Goal: Task Accomplishment & Management: Complete application form

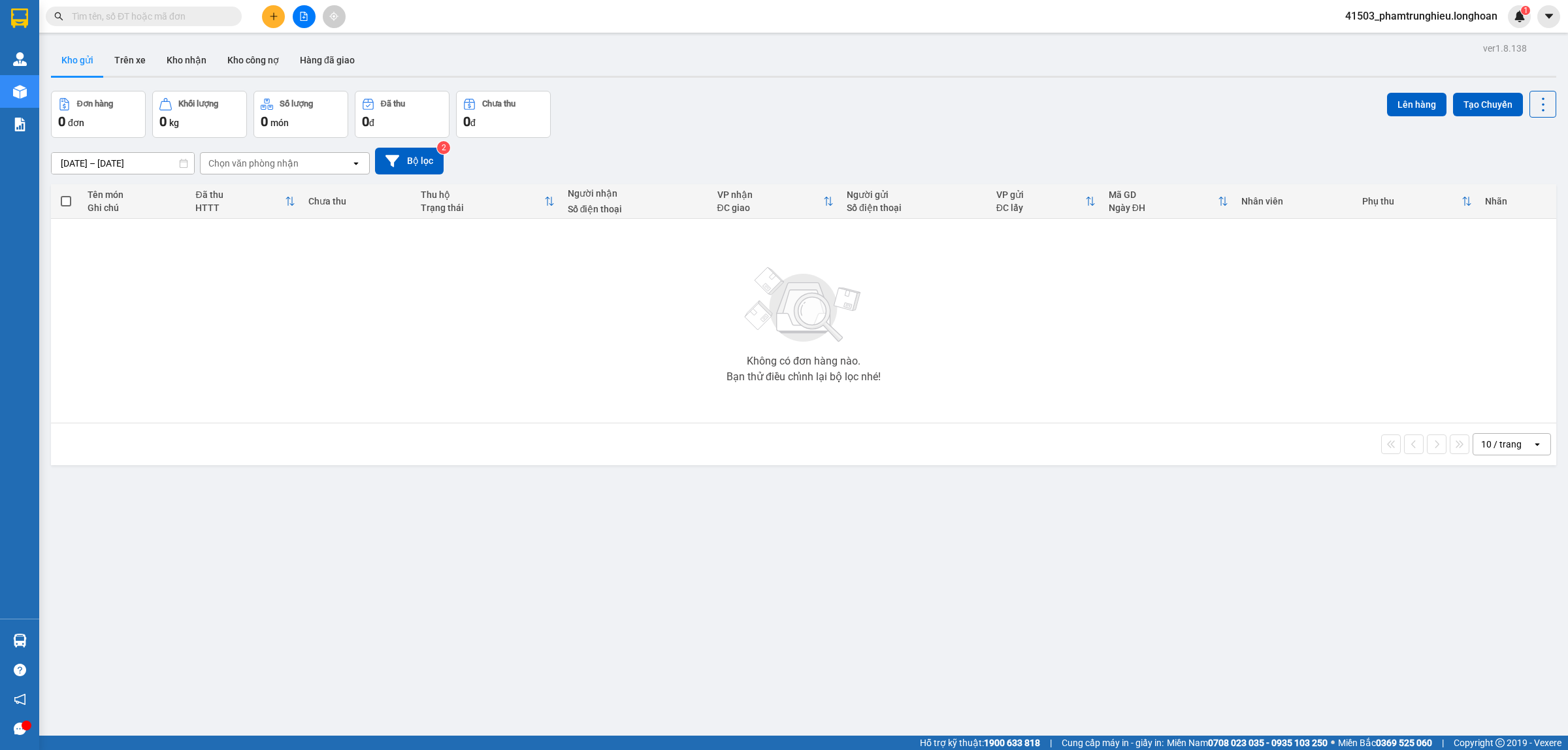
click at [142, 11] on input "text" at bounding box center [148, 16] width 154 height 14
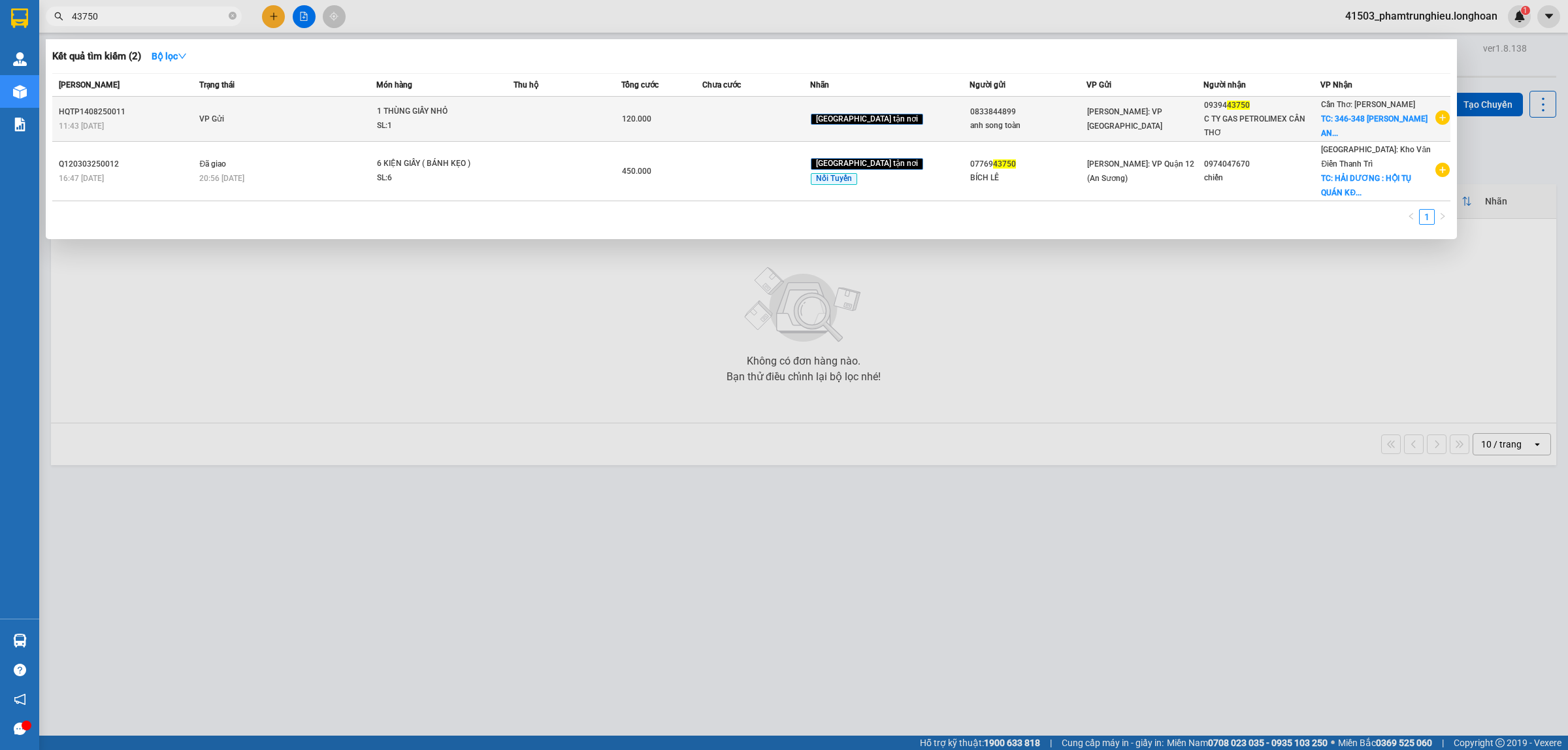
type input "43750"
click at [403, 119] on div "SL: 1" at bounding box center [426, 126] width 98 height 14
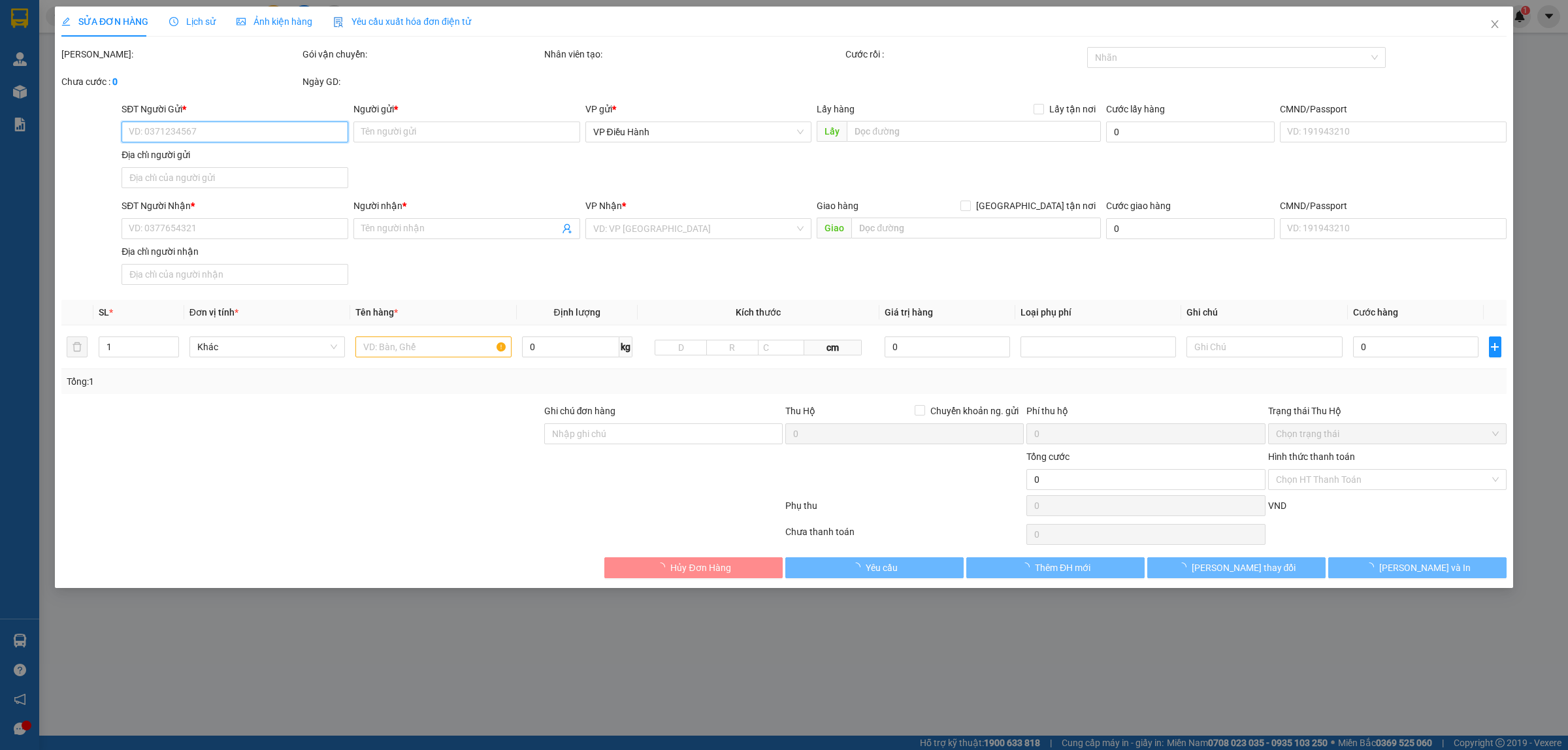
type input "0833844899"
type input "anh song toàn"
type input "0939443750"
type input "C TY GAS PETROLIMEX CẦN THƠ"
checkbox input "true"
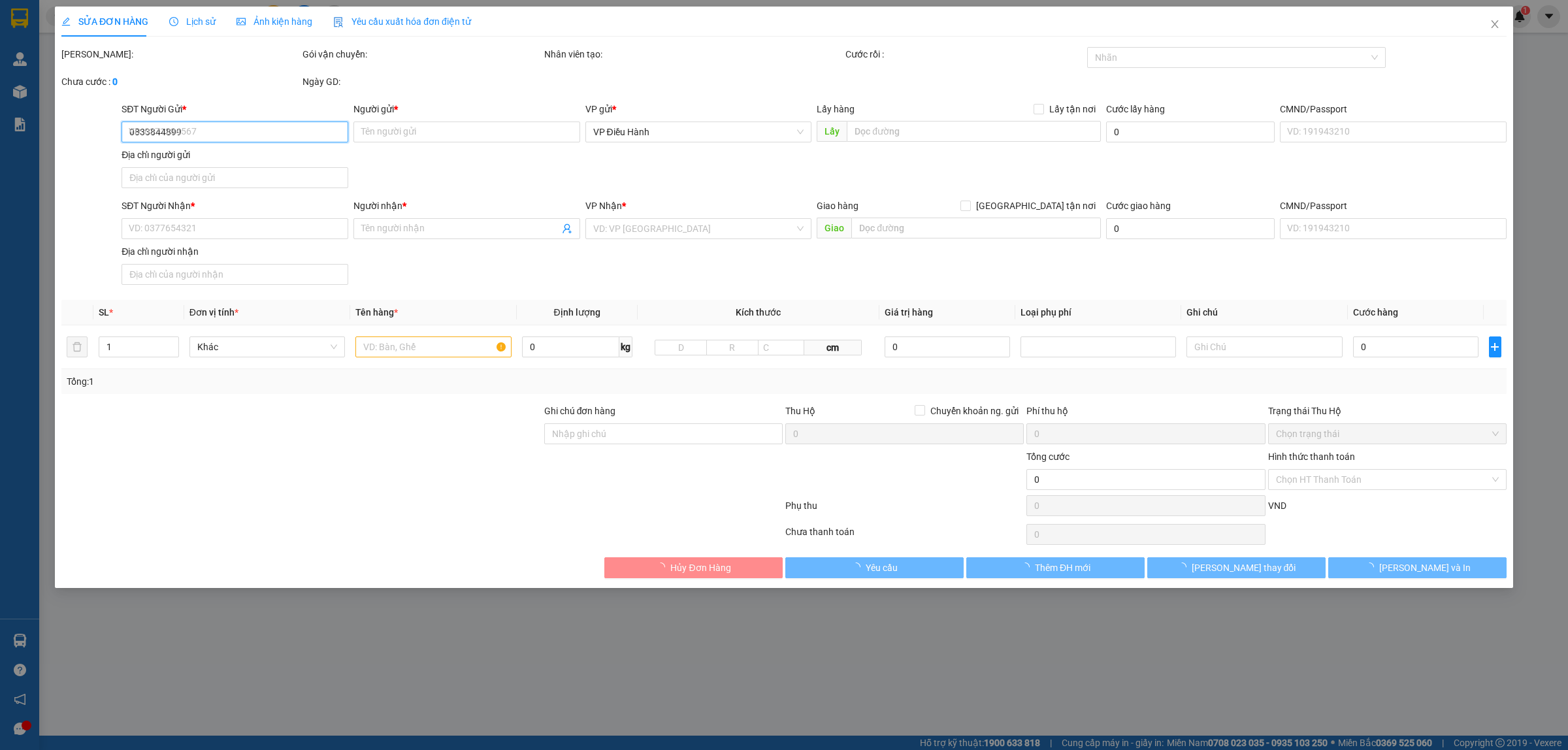
type input "346-348 [PERSON_NAME], P. AN THỚI, [GEOGRAPHIC_DATA], [GEOGRAPHIC_DATA]"
type input "120.000"
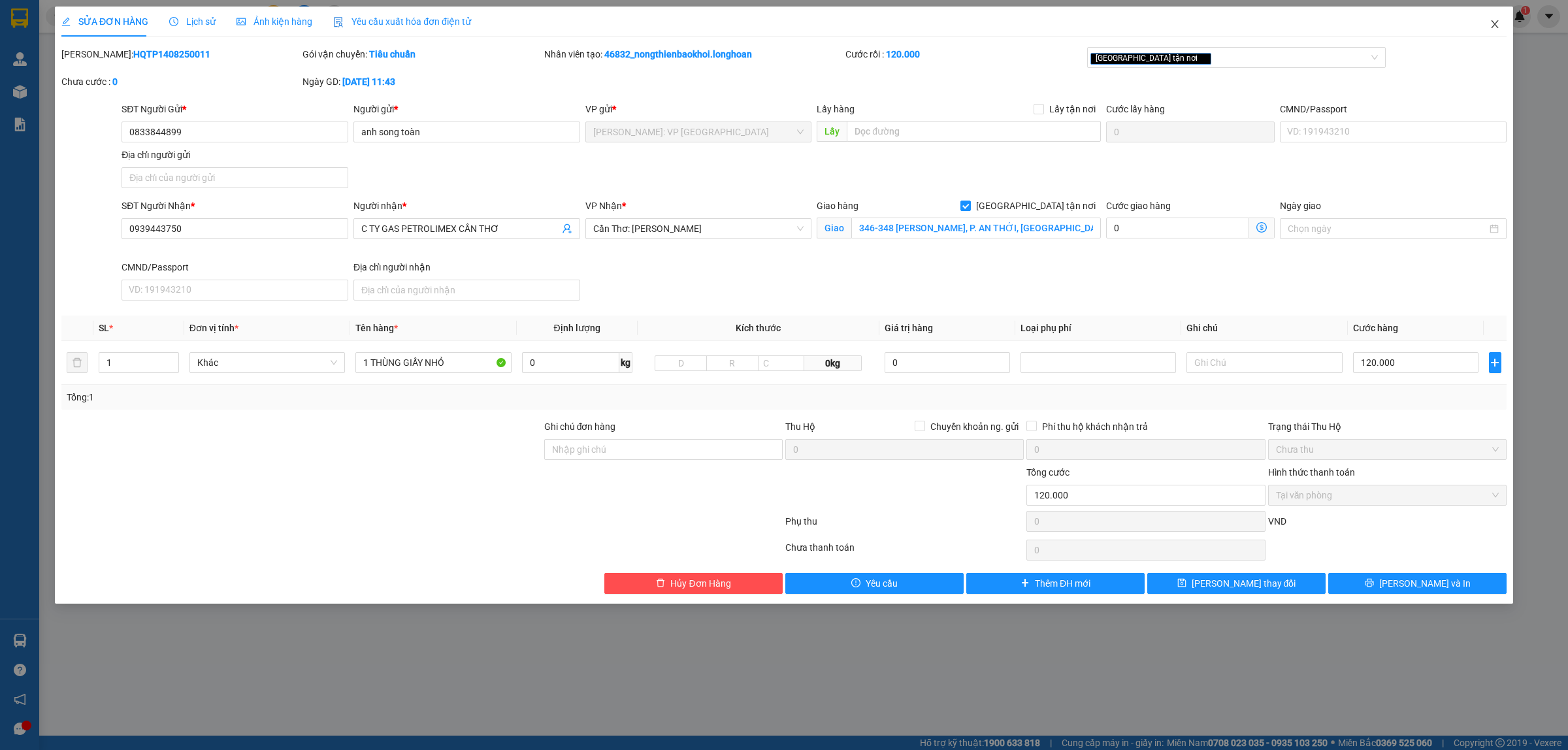
click at [1254, 33] on span "Close" at bounding box center [1494, 25] width 37 height 37
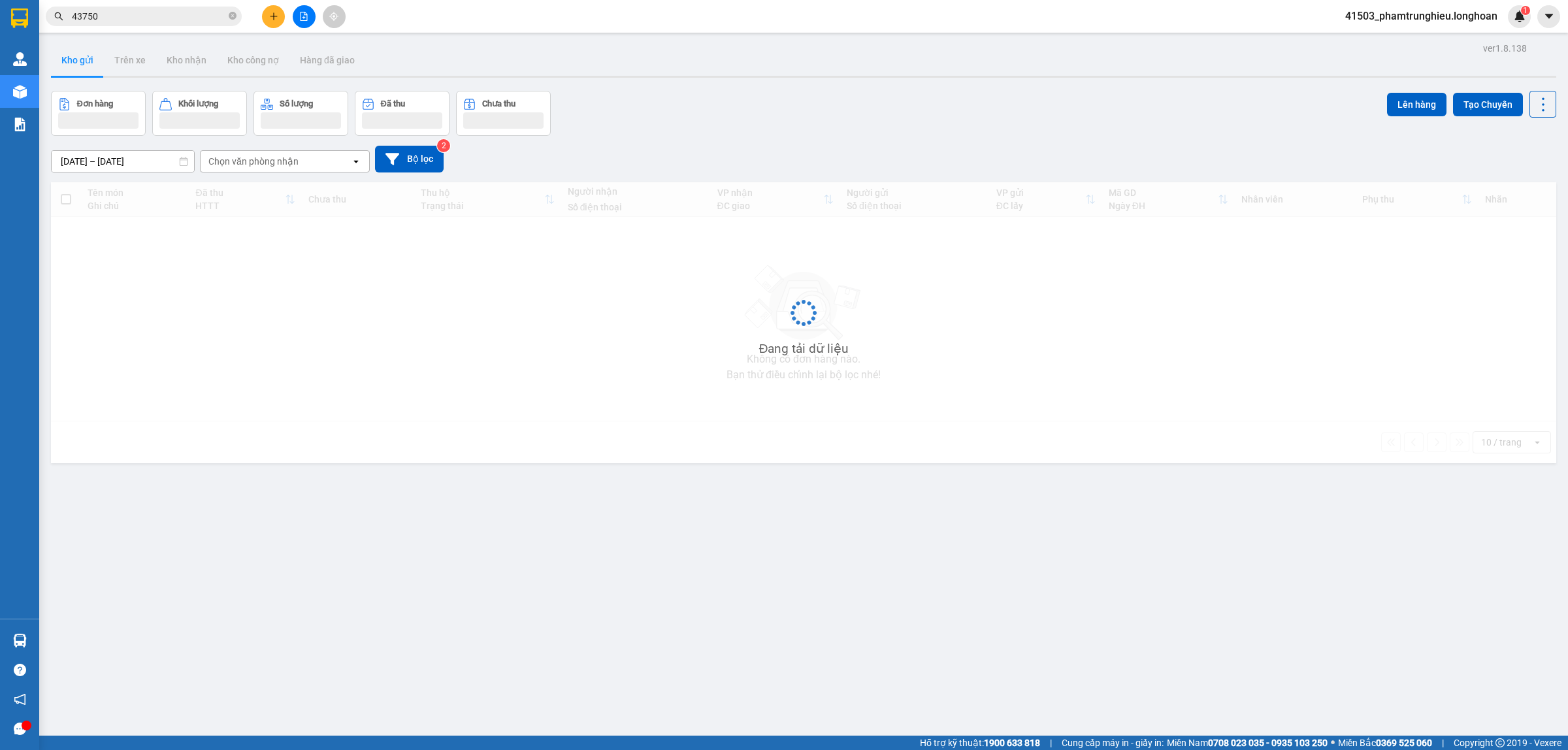
click at [142, 14] on input "43750" at bounding box center [148, 16] width 154 height 14
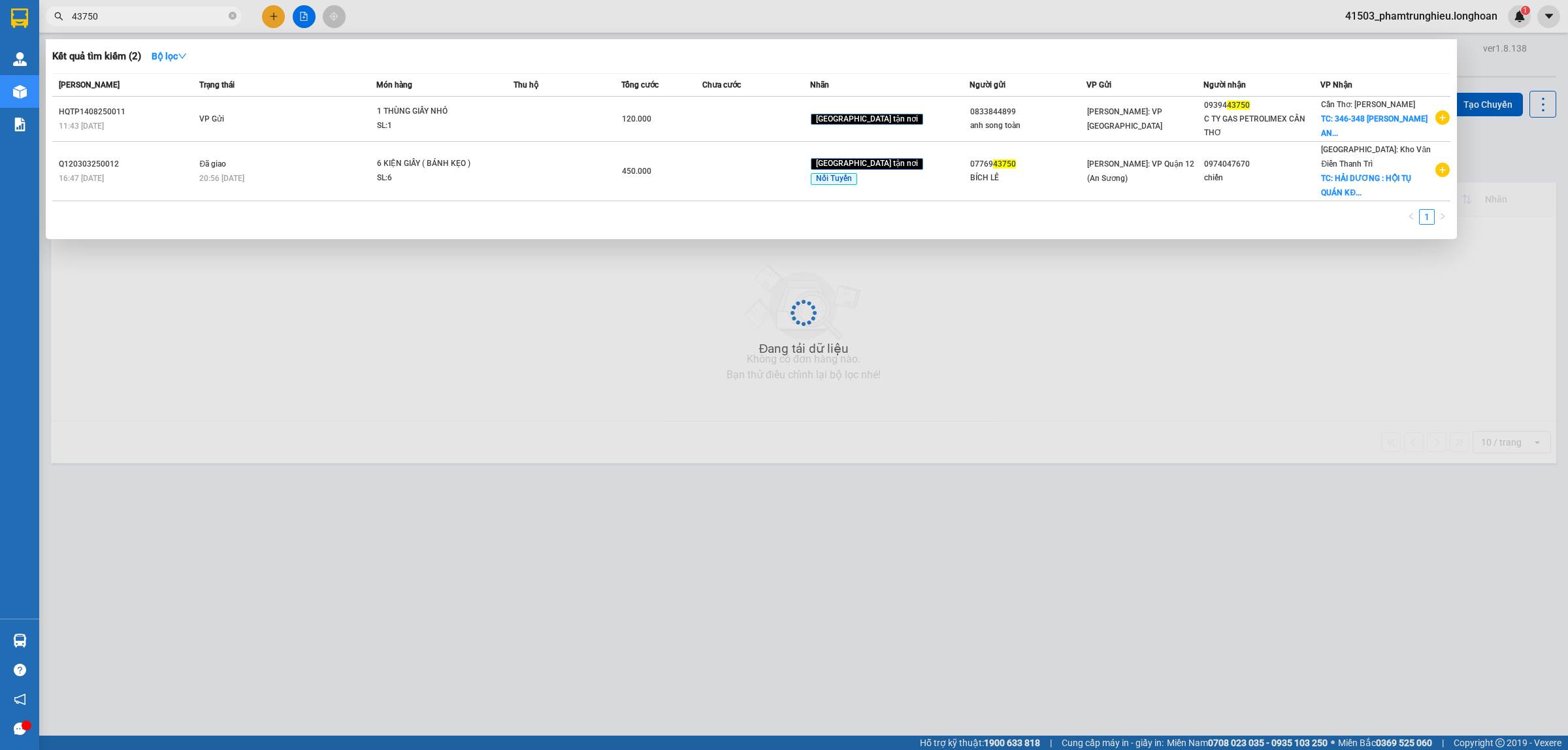
click at [142, 14] on input "43750" at bounding box center [148, 16] width 154 height 14
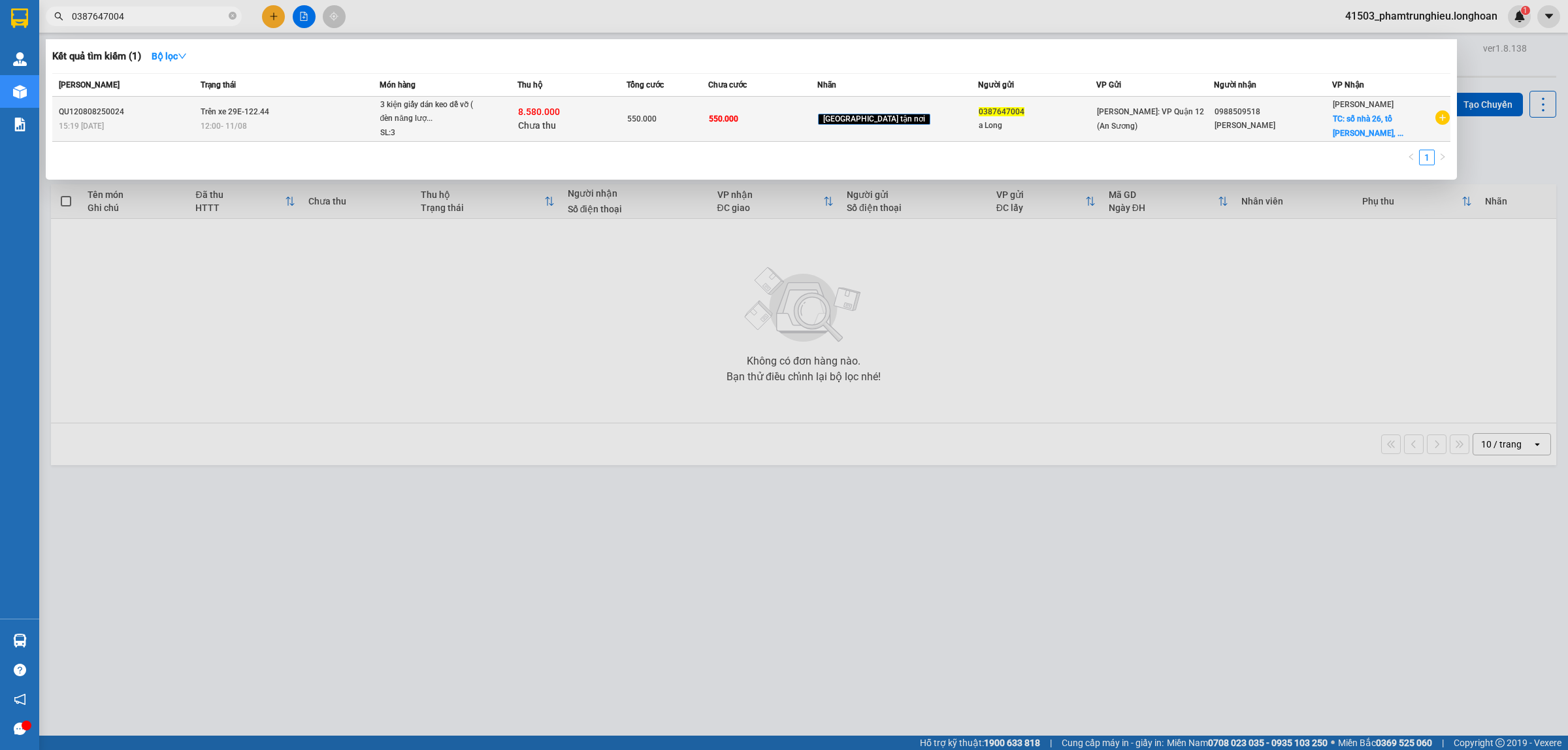
type input "0387647004"
click at [415, 103] on div "3 kiện giấy dán keo dễ vỡ ( đèn năng lượ..." at bounding box center [429, 112] width 98 height 28
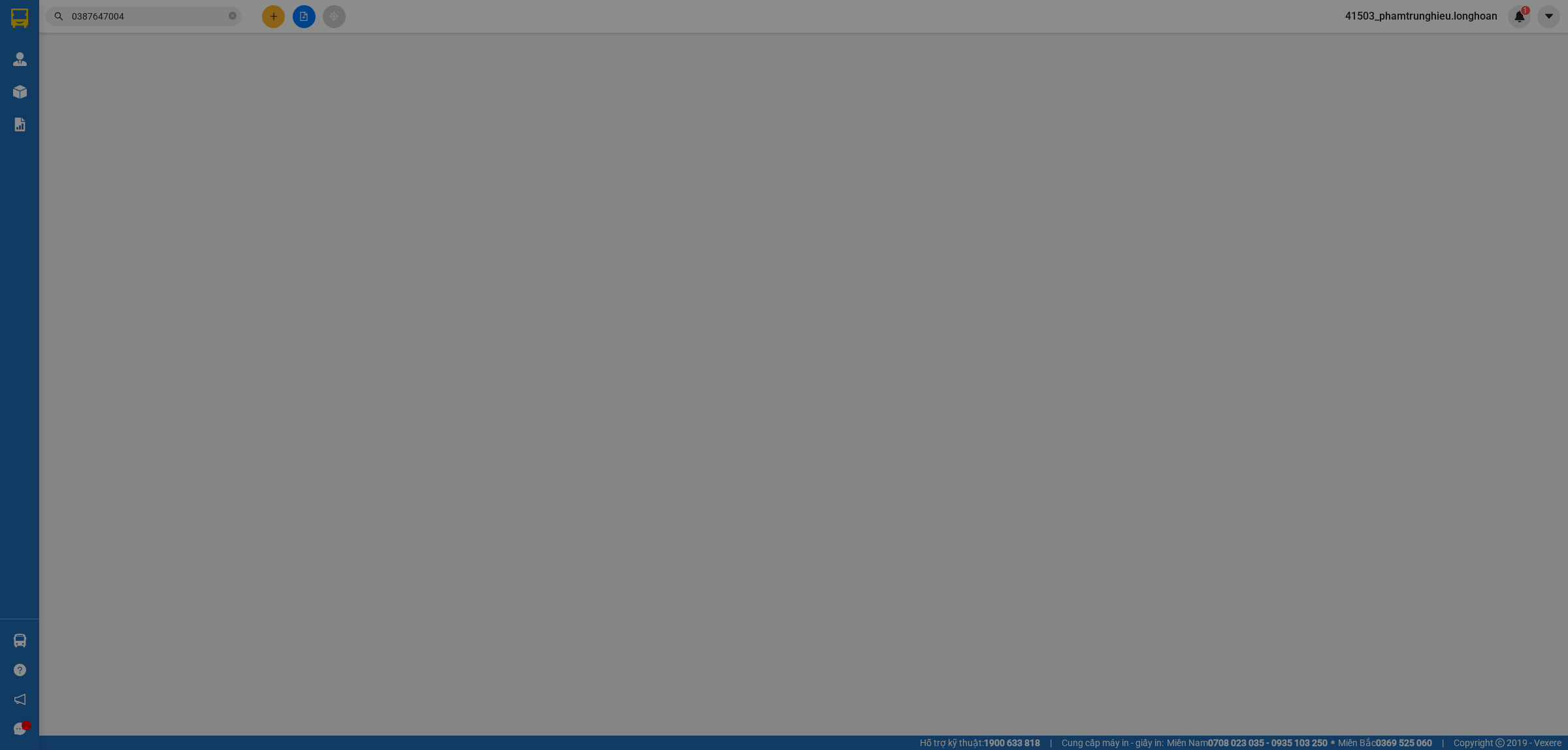
type input "0387647004"
type input "a Long"
type input "0988509518"
type input "[PERSON_NAME]"
checkbox input "true"
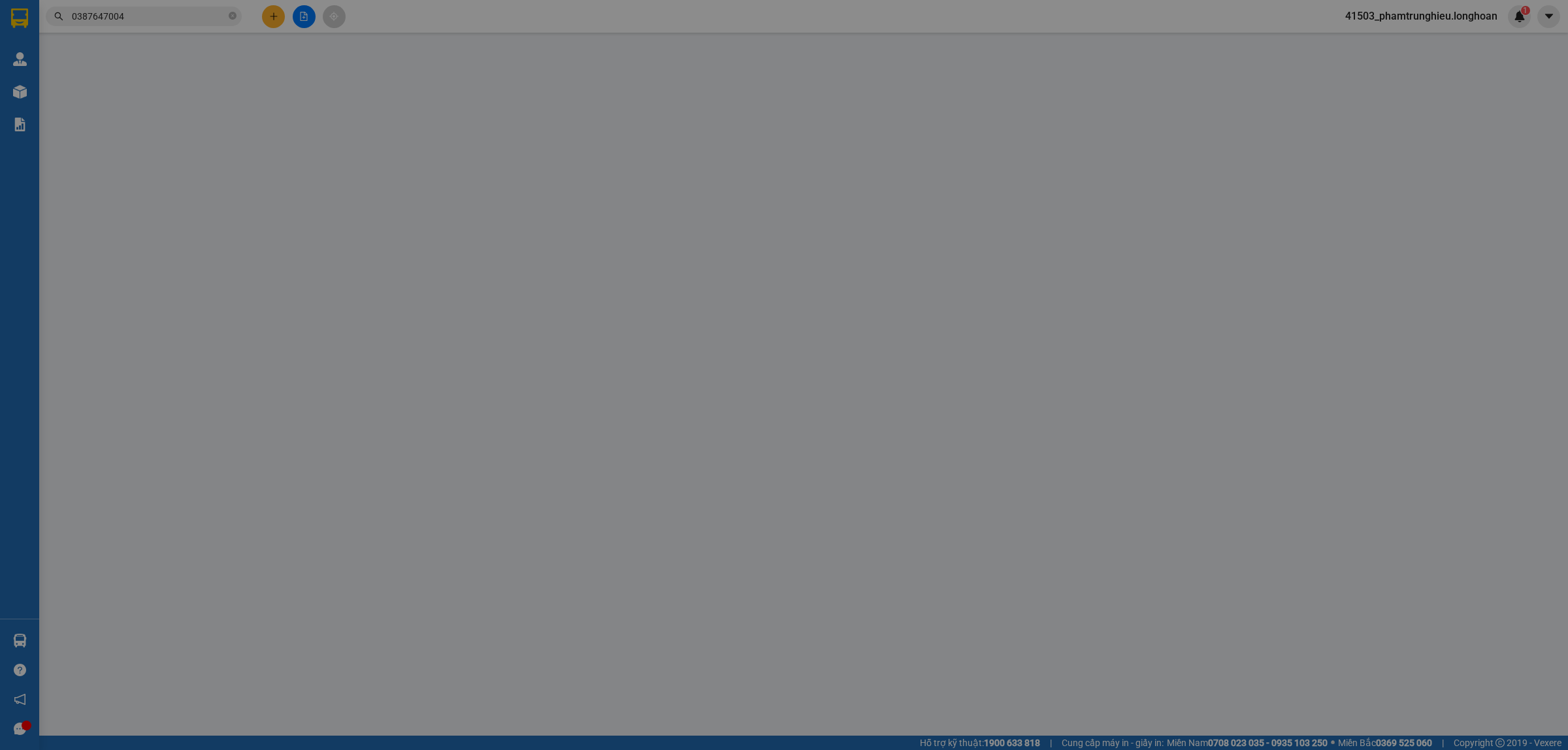
type input "số nhà 26, tổ Thịnh Tiến, Sơn Dương, [PERSON_NAME]"
type input "nhận theo kiện - hư hỏng ko chịu trách nhiệm"
type input "550.000"
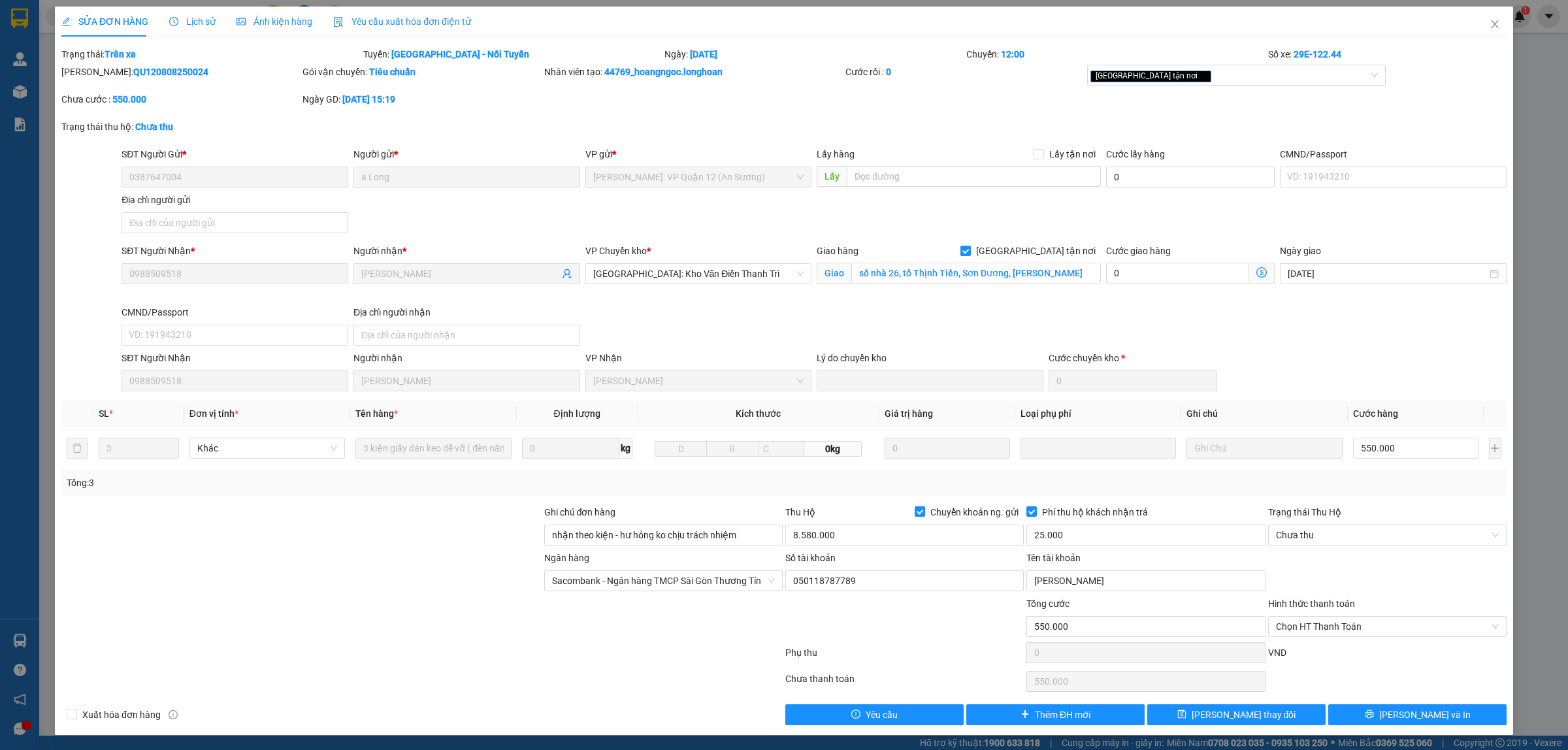
click at [181, 20] on span "Lịch sử" at bounding box center [192, 21] width 46 height 11
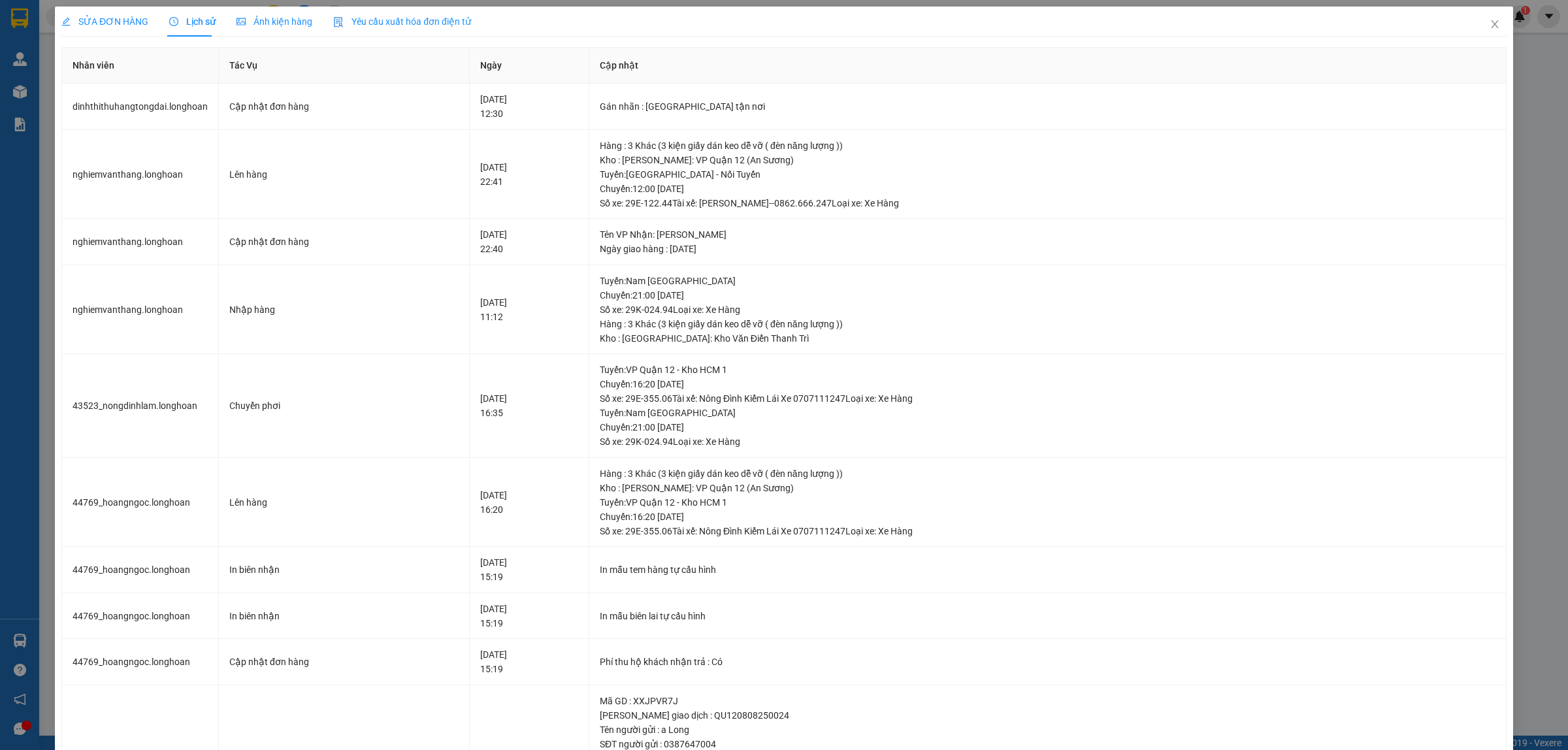
click at [85, 29] on div "SỬA ĐƠN HÀNG" at bounding box center [105, 21] width 87 height 30
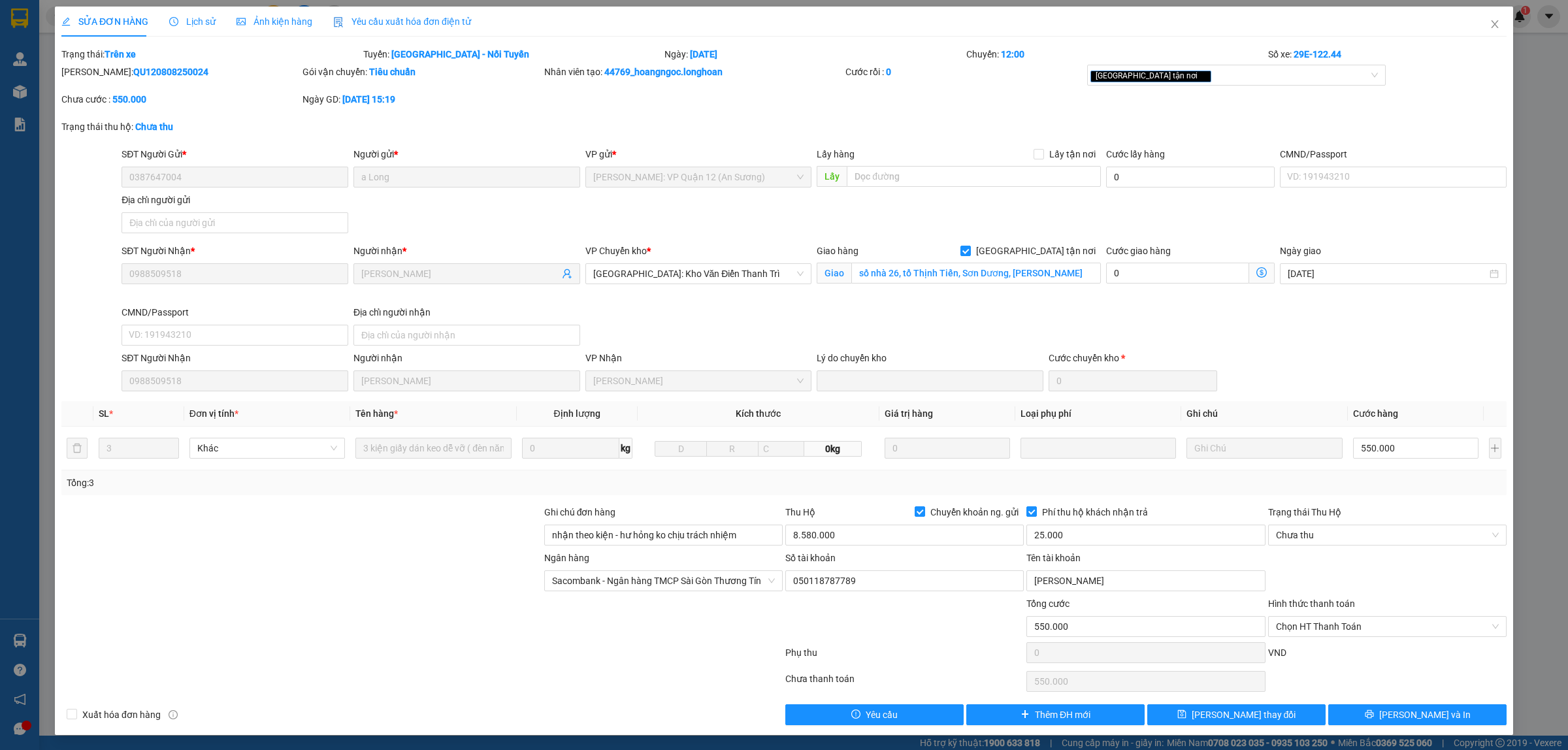
click at [196, 24] on span "Lịch sử" at bounding box center [192, 21] width 46 height 11
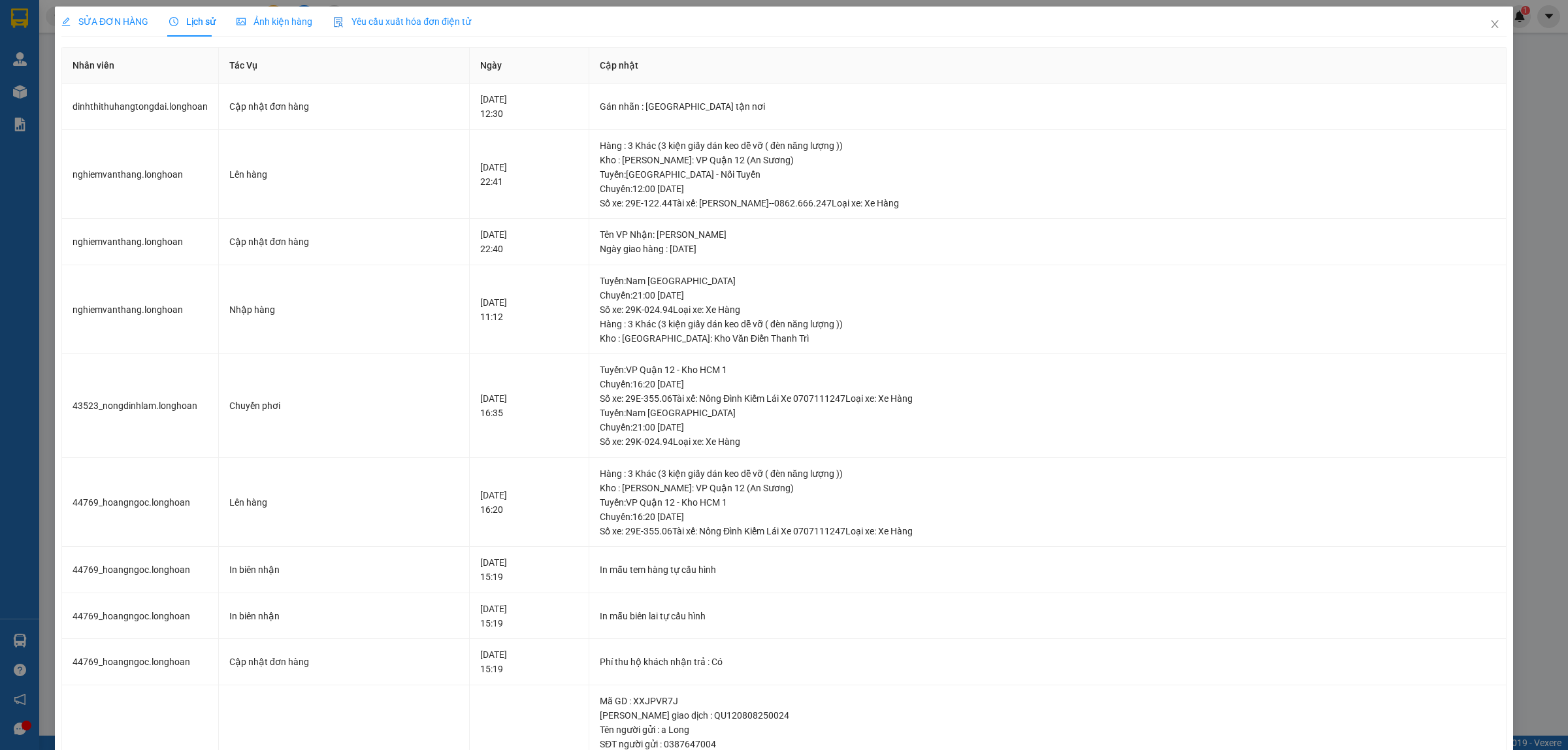
click at [106, 25] on span "SỬA ĐƠN HÀNG" at bounding box center [105, 21] width 87 height 11
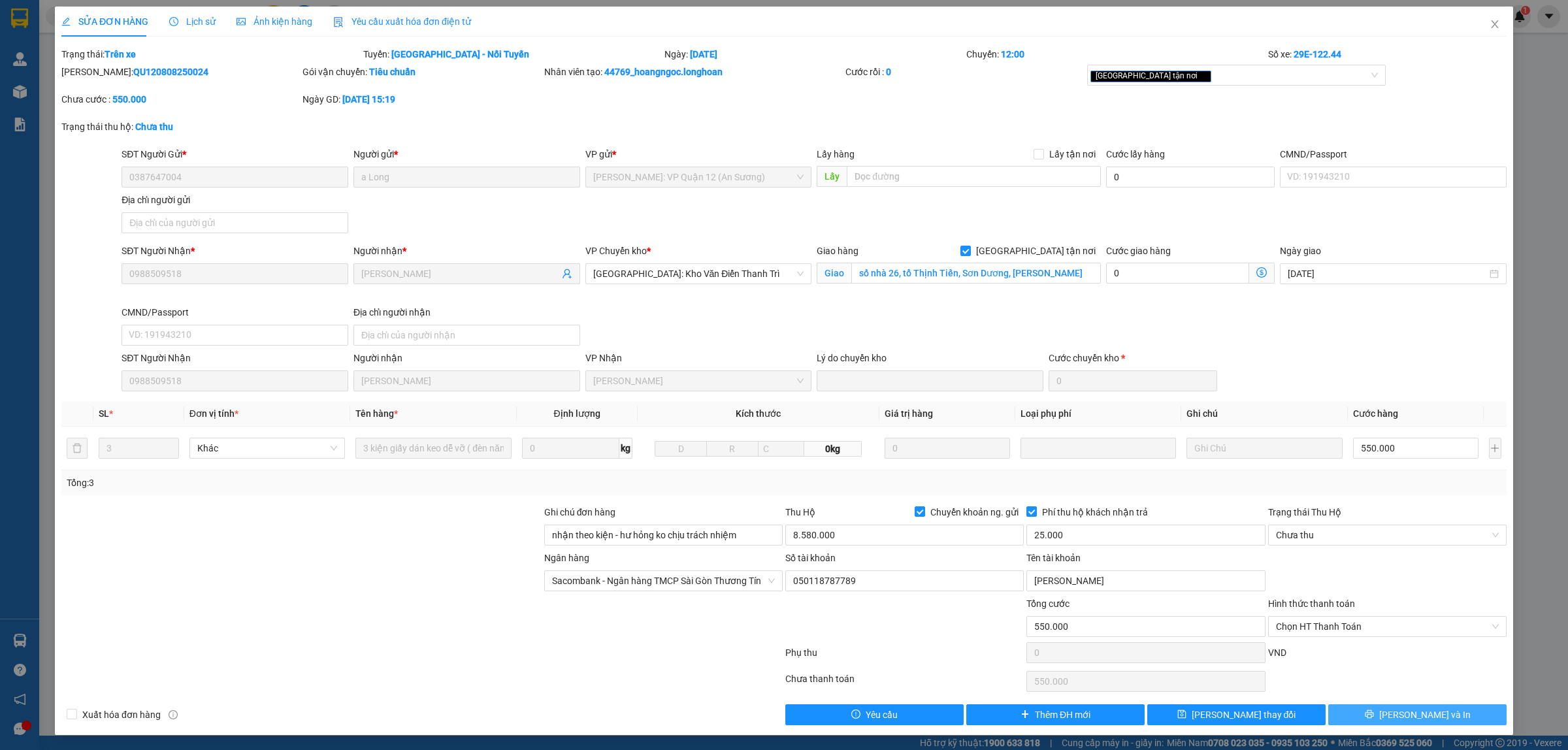
click at [1254, 600] on span "[PERSON_NAME] và In" at bounding box center [1424, 714] width 92 height 14
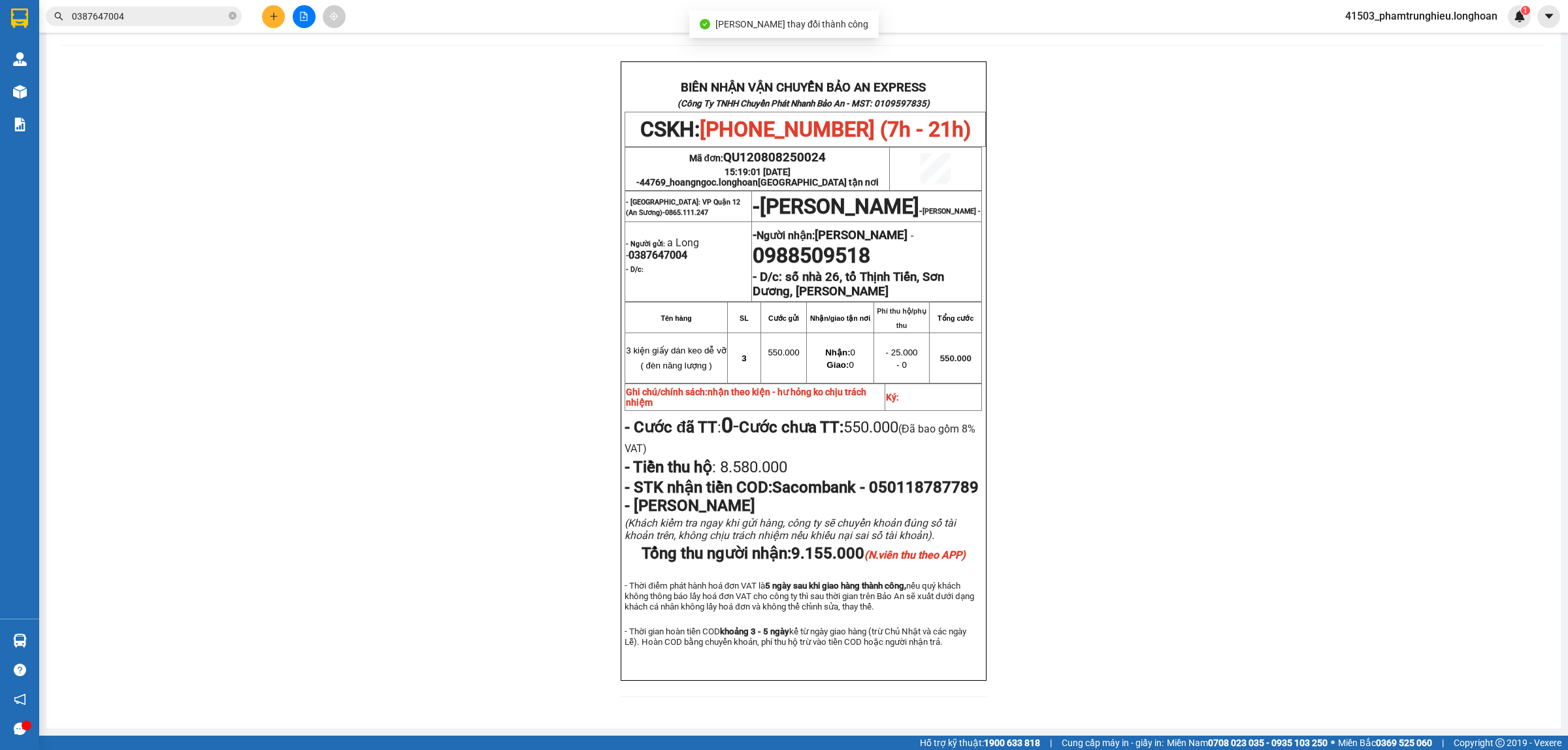
scroll to position [82, 0]
click at [136, 16] on input "0387647004" at bounding box center [148, 16] width 154 height 14
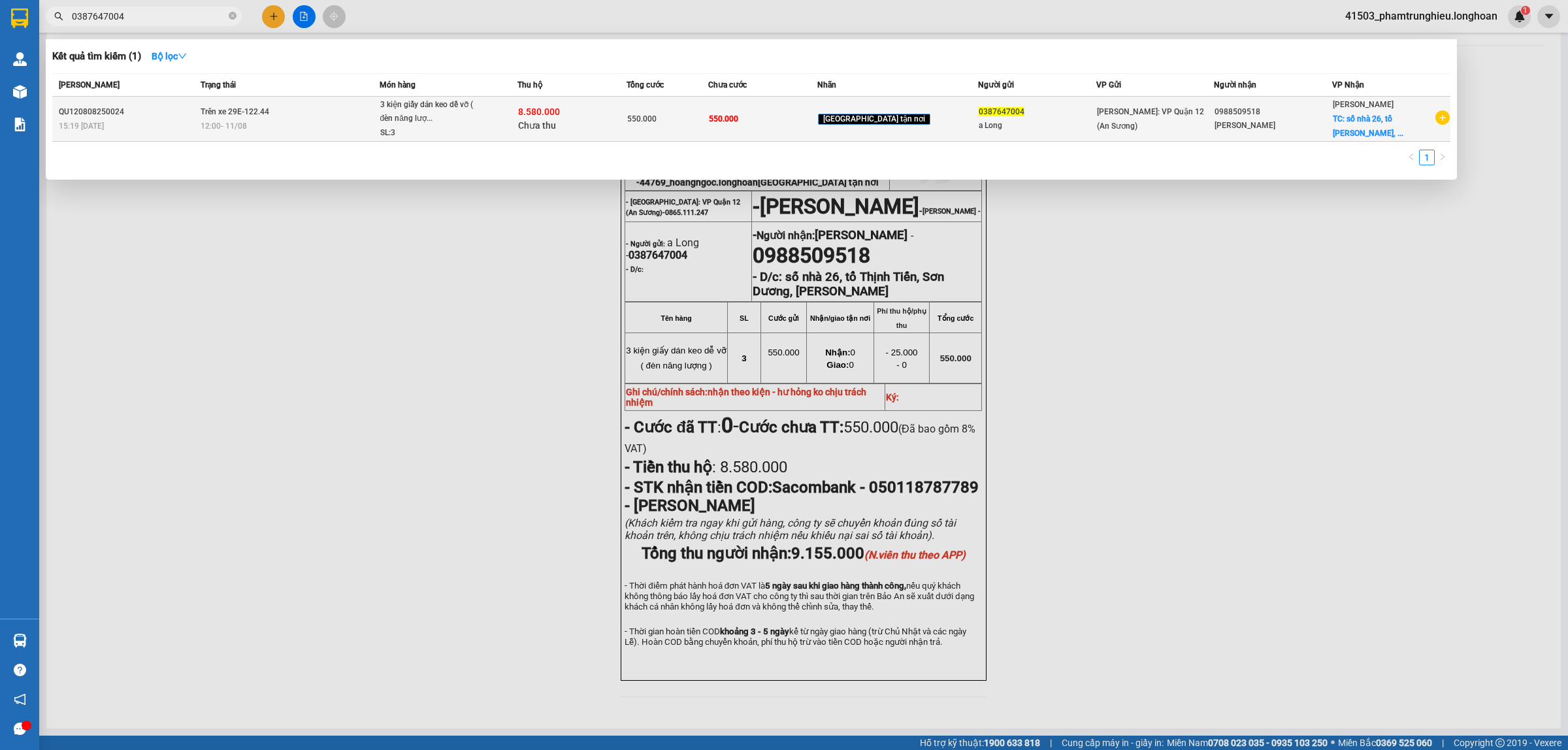
click at [277, 122] on div "12:00 [DATE]" at bounding box center [290, 126] width 178 height 14
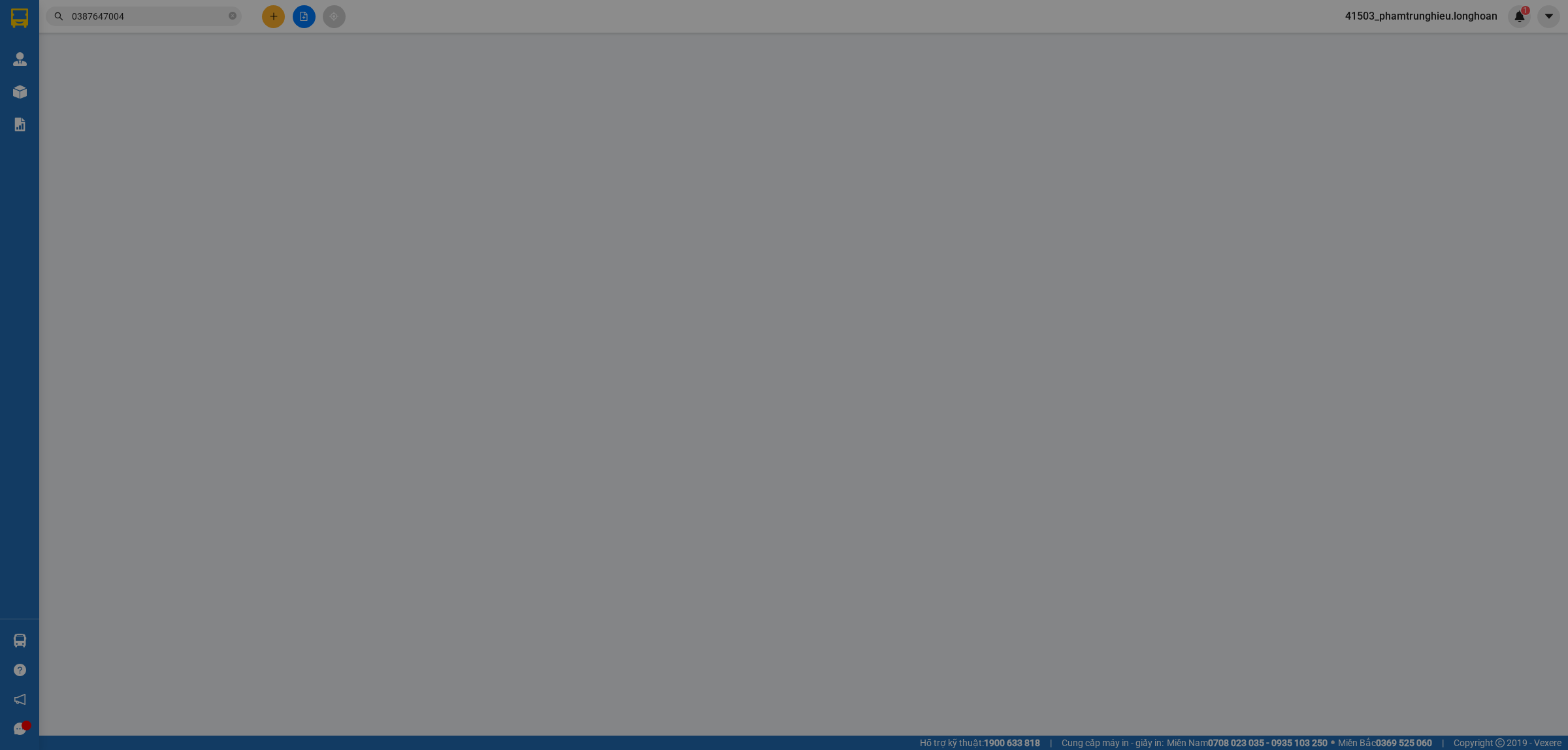
type input "0387647004"
type input "a Long"
type input "0988509518"
type input "[PERSON_NAME]"
checkbox input "true"
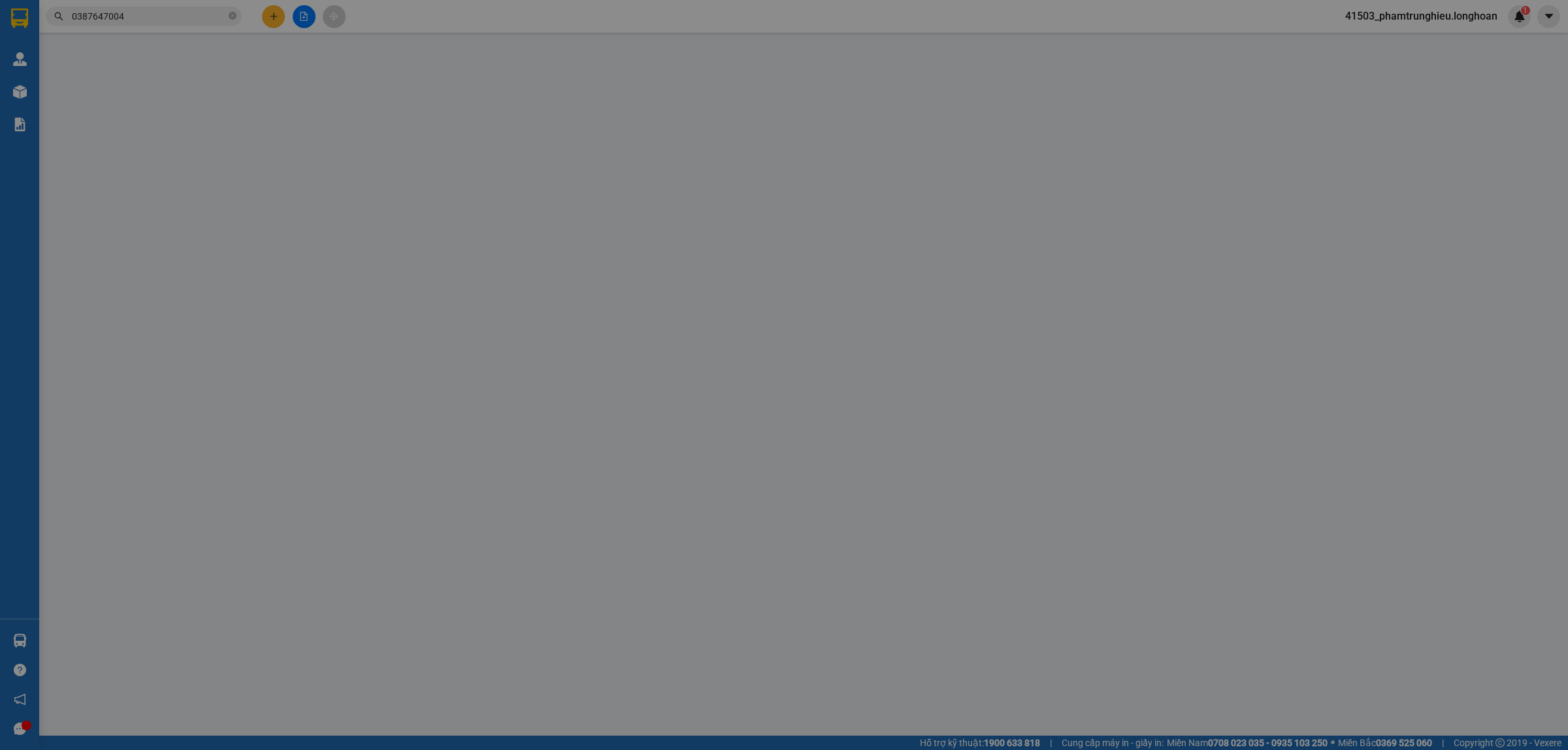
type input "số nhà 26, tổ Thịnh Tiến, Sơn Dương, [PERSON_NAME]"
type input "nhận theo kiện - hư hỏng ko chịu trách nhiệm"
type input "550.000"
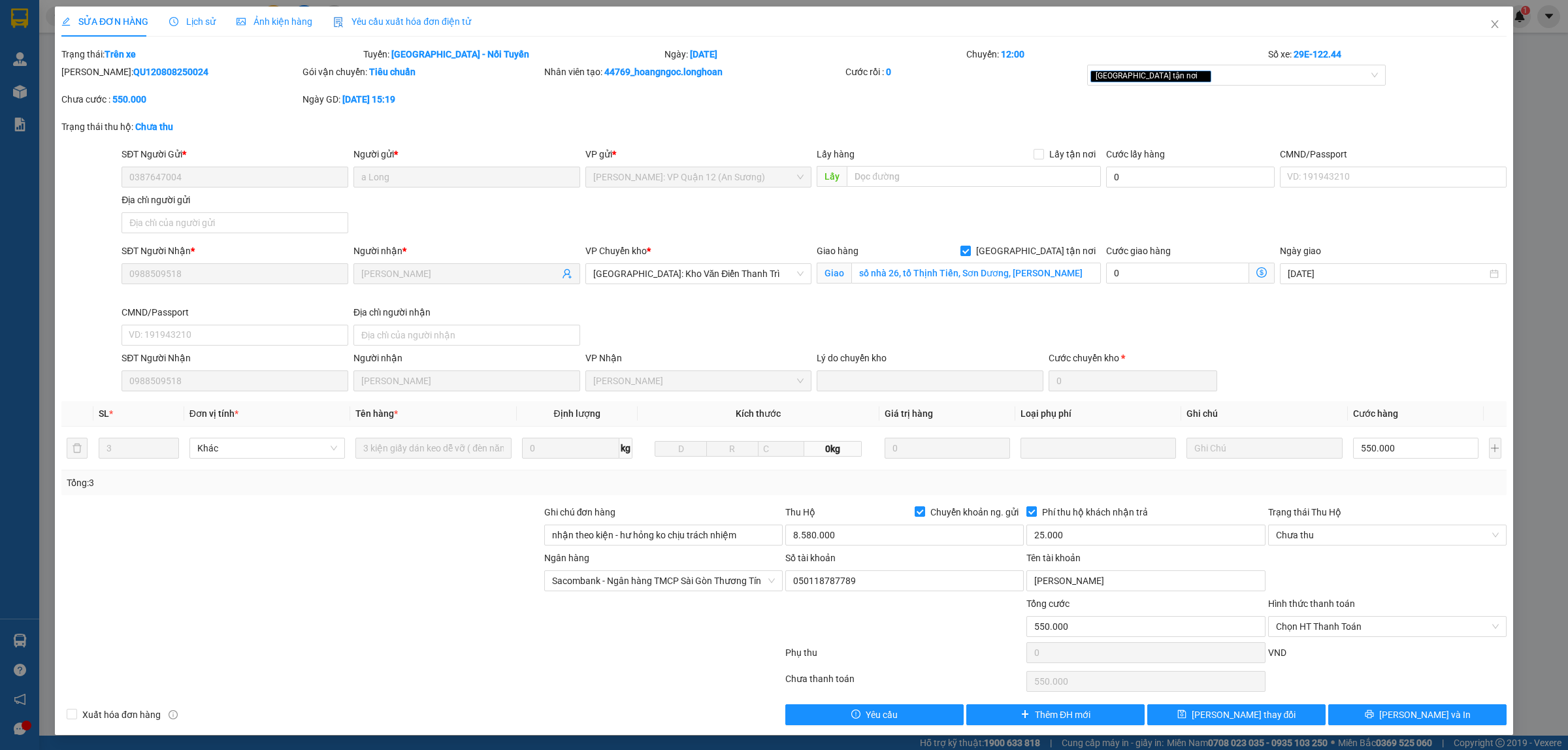
click at [187, 26] on span "Lịch sử" at bounding box center [192, 21] width 46 height 11
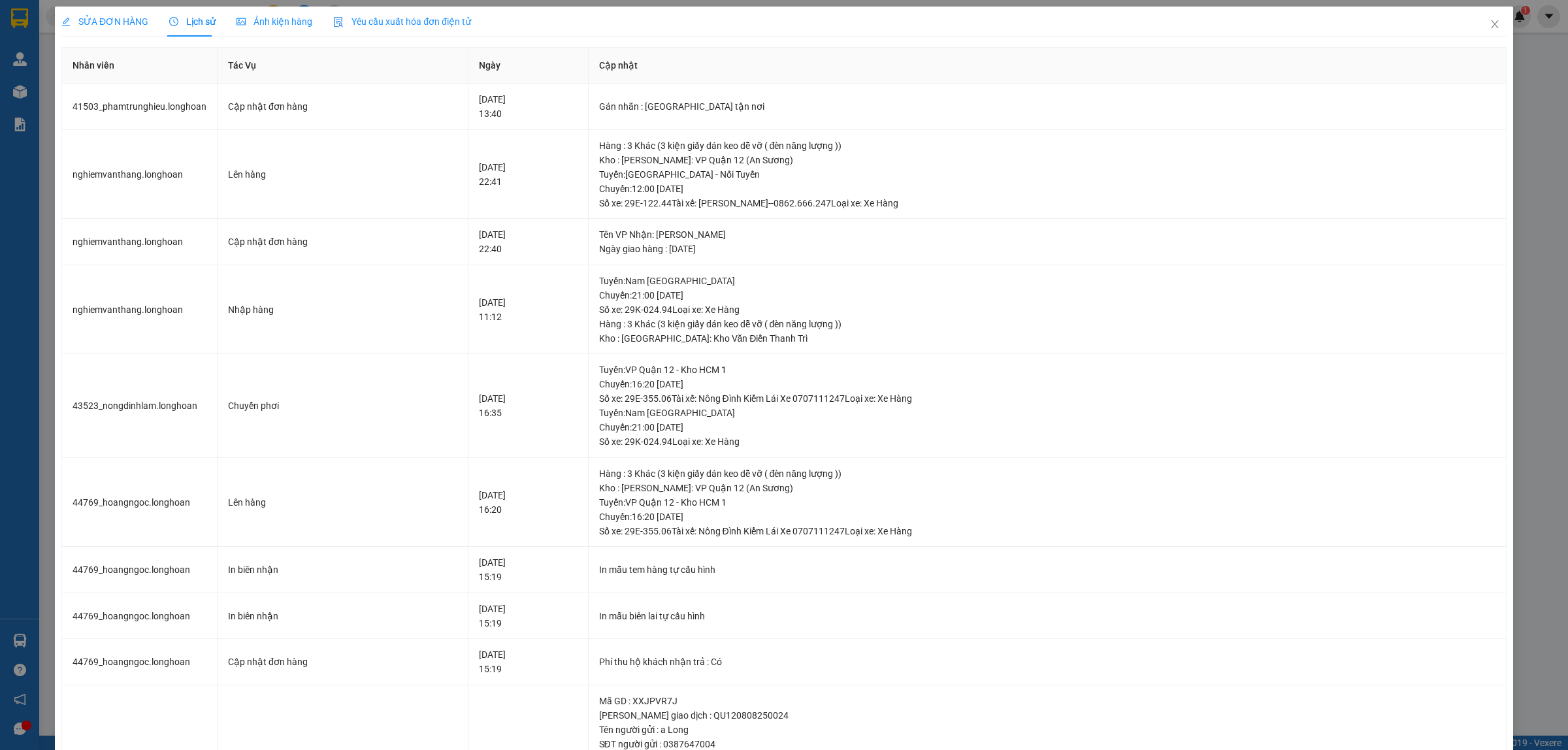
click at [111, 21] on span "SỬA ĐƠN HÀNG" at bounding box center [105, 21] width 87 height 11
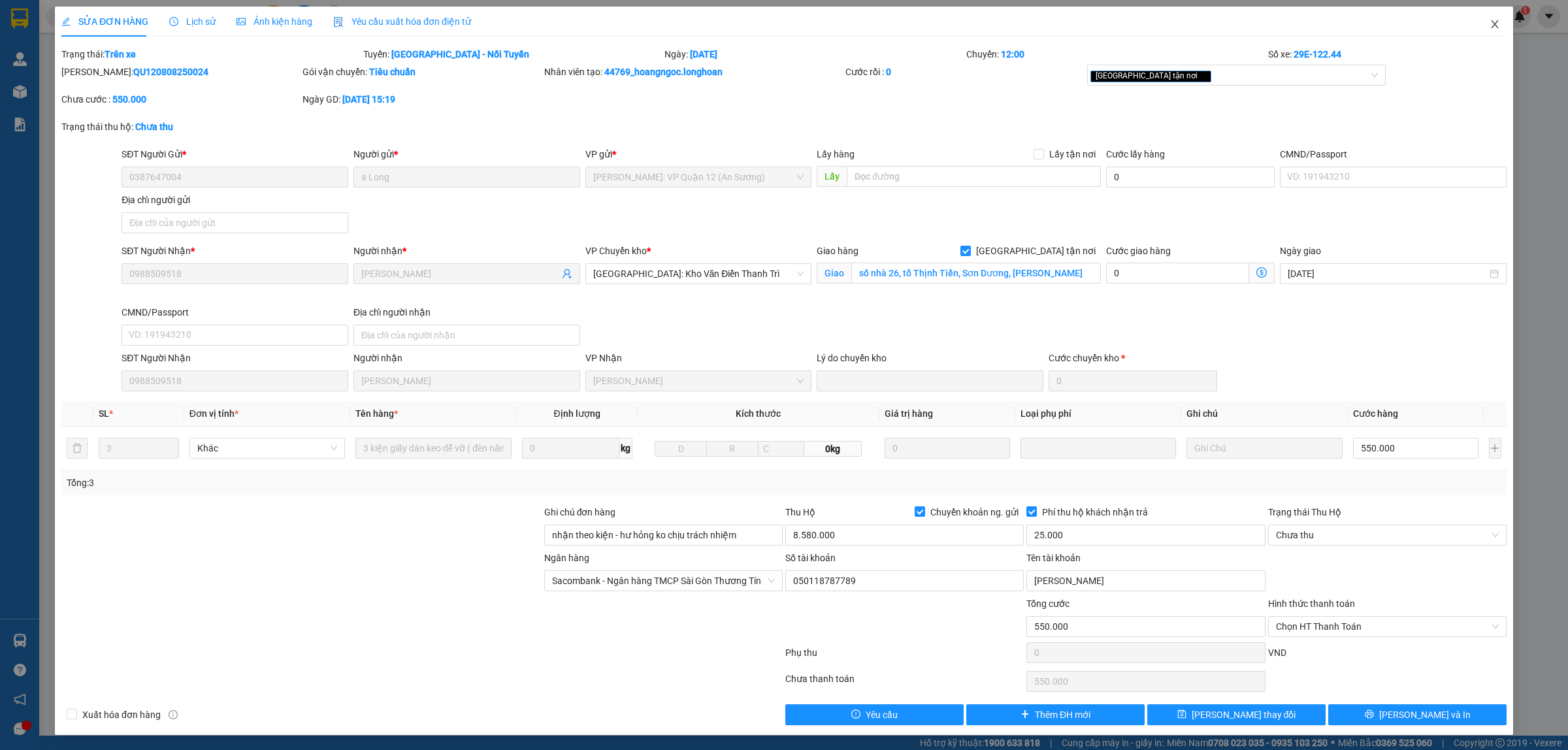
click at [1254, 23] on icon "close" at bounding box center [1495, 24] width 11 height 11
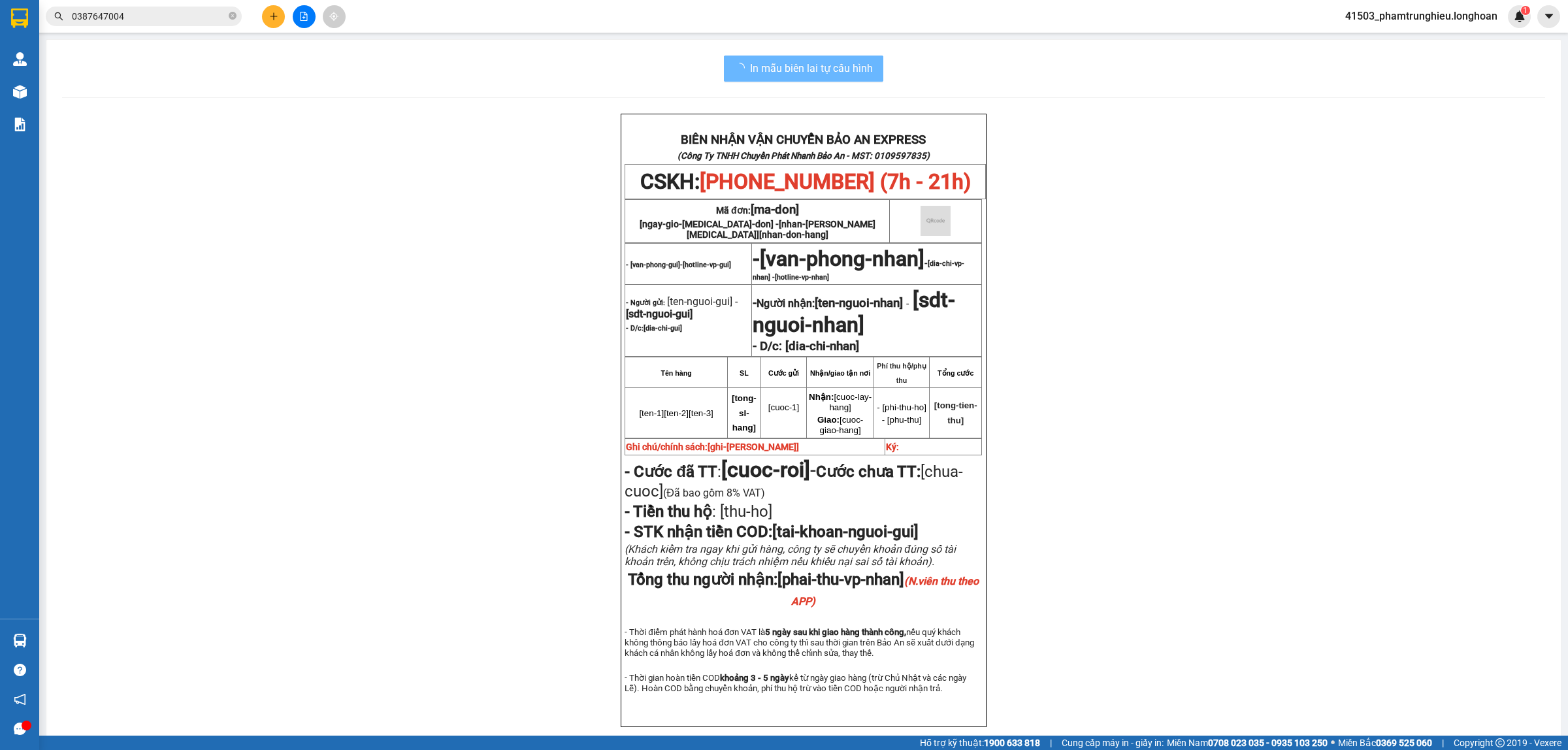
click at [152, 4] on div "Kết quả tìm kiếm ( 1 ) Bộ lọc Mã ĐH Trạng thái Món hàng Thu hộ Tổng cước Chưa c…" at bounding box center [784, 16] width 1568 height 33
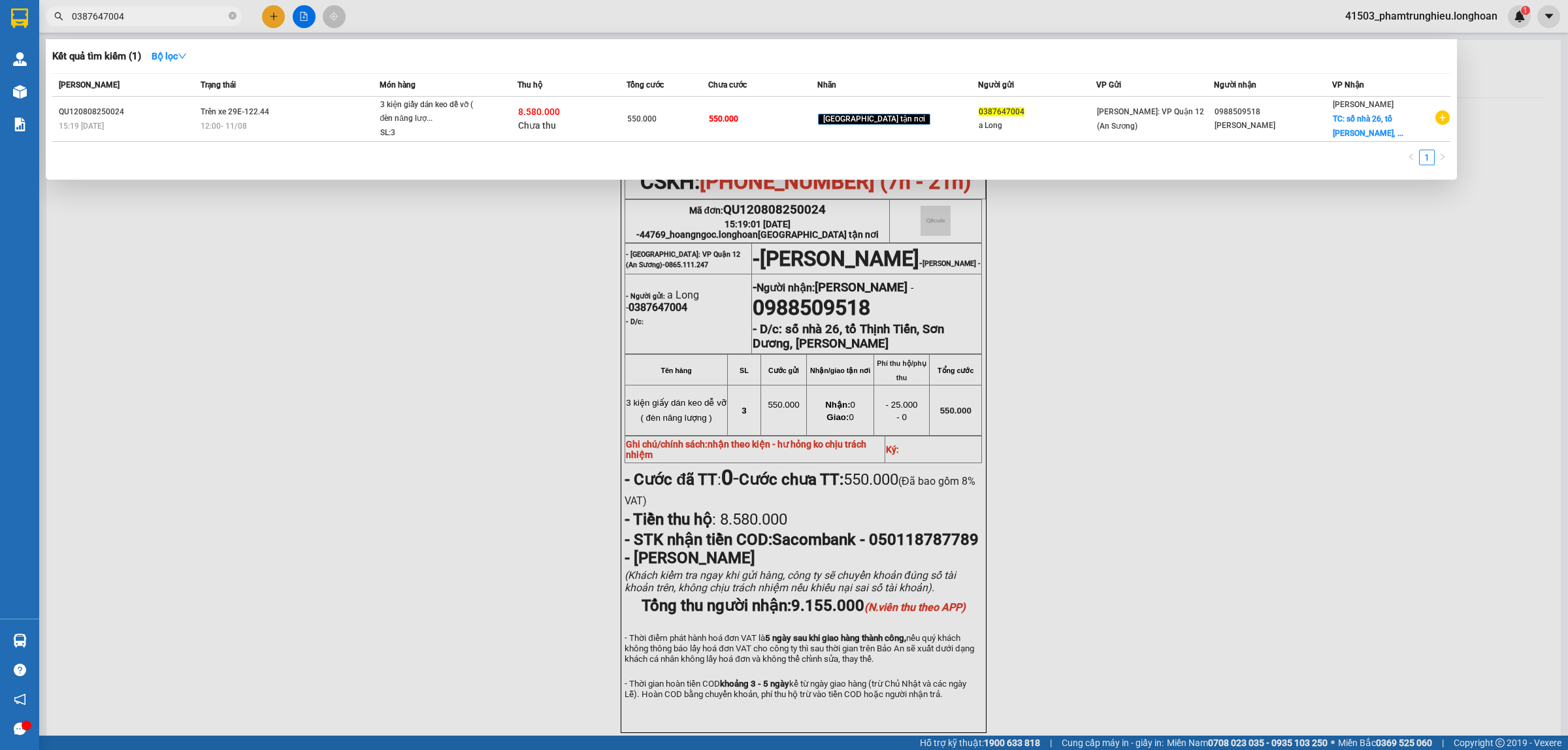
click at [141, 21] on input "0387647004" at bounding box center [148, 16] width 154 height 14
paste input "817027641)"
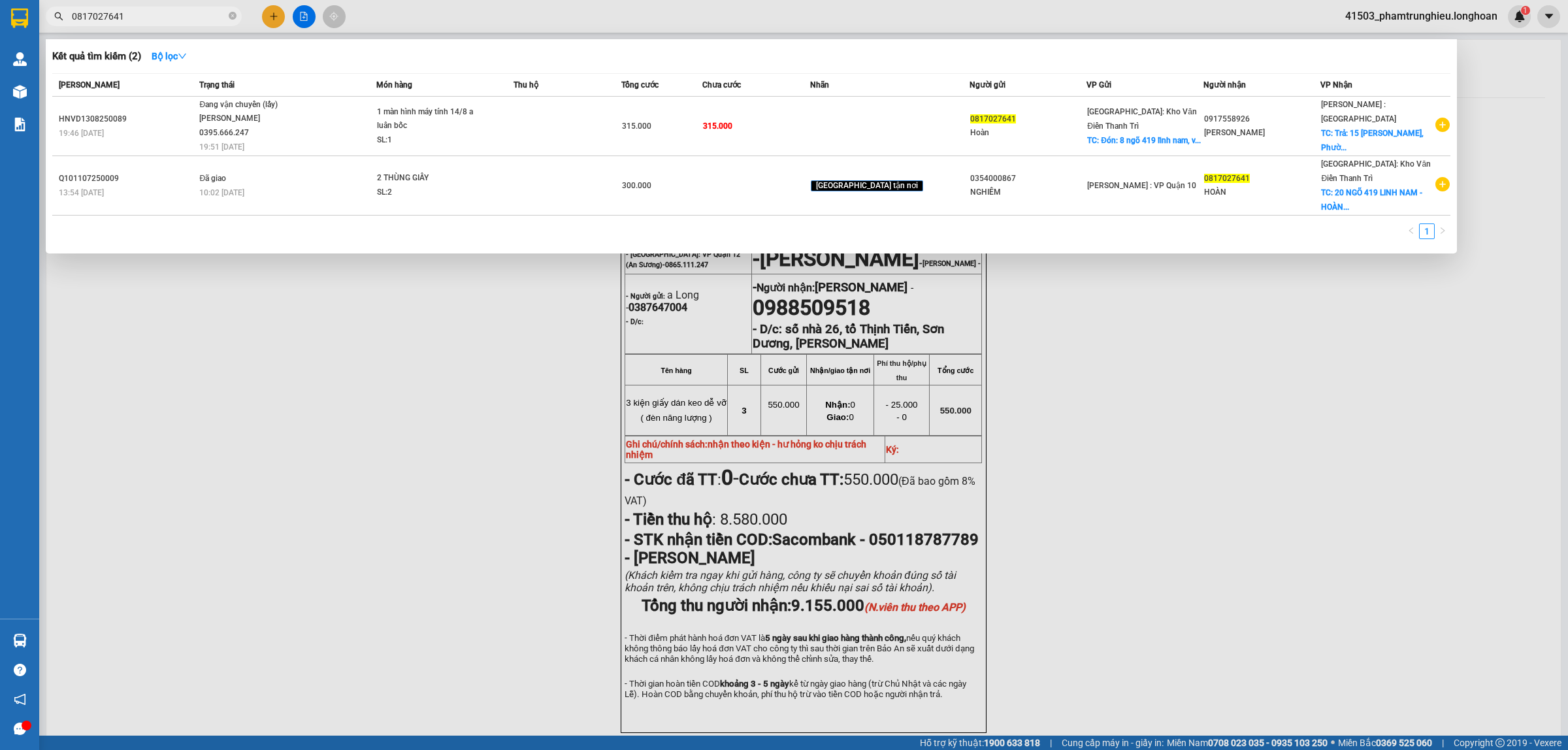
type input "0817027641"
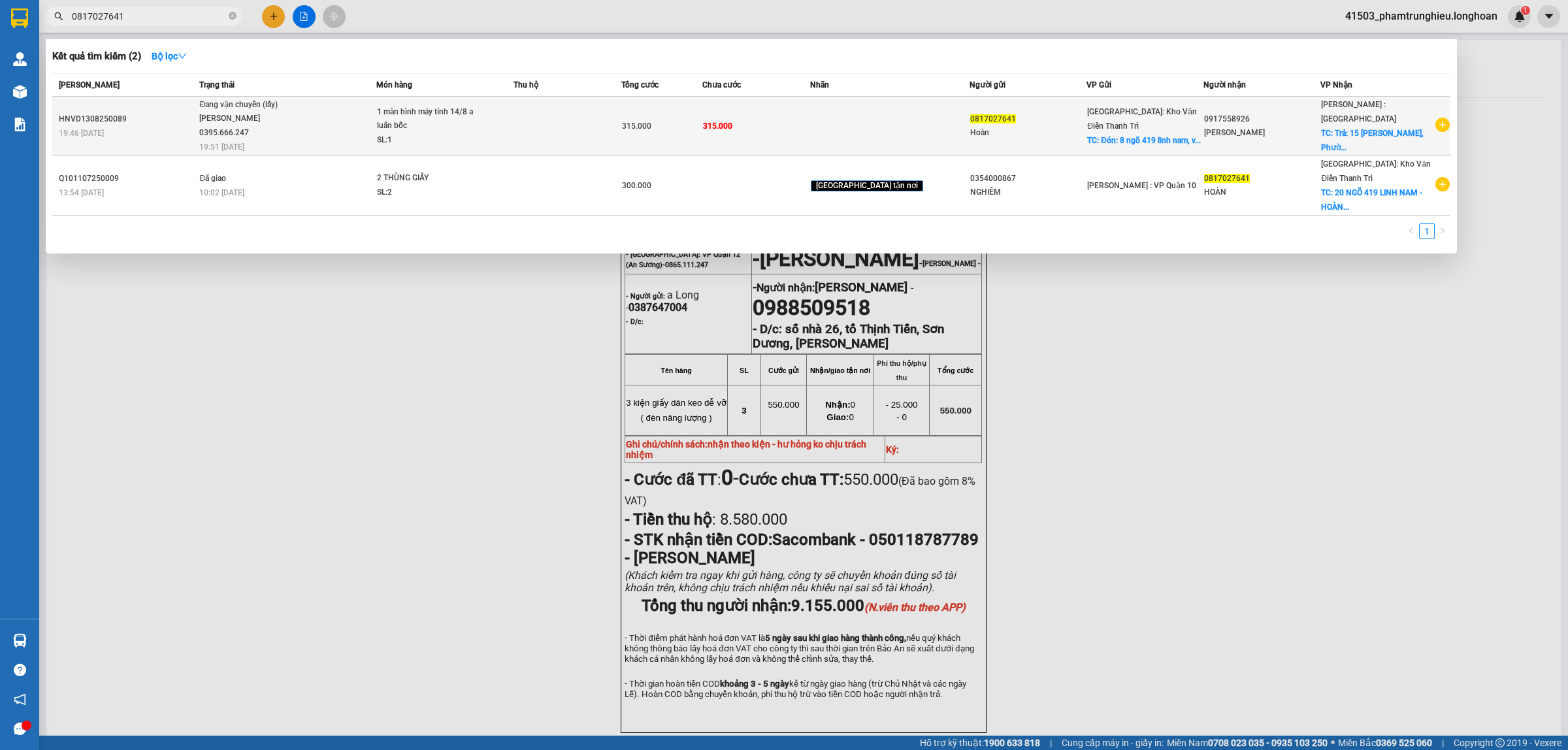
click at [445, 126] on div "1 màn hình máy tính 14/8 a luân bốc" at bounding box center [426, 119] width 98 height 28
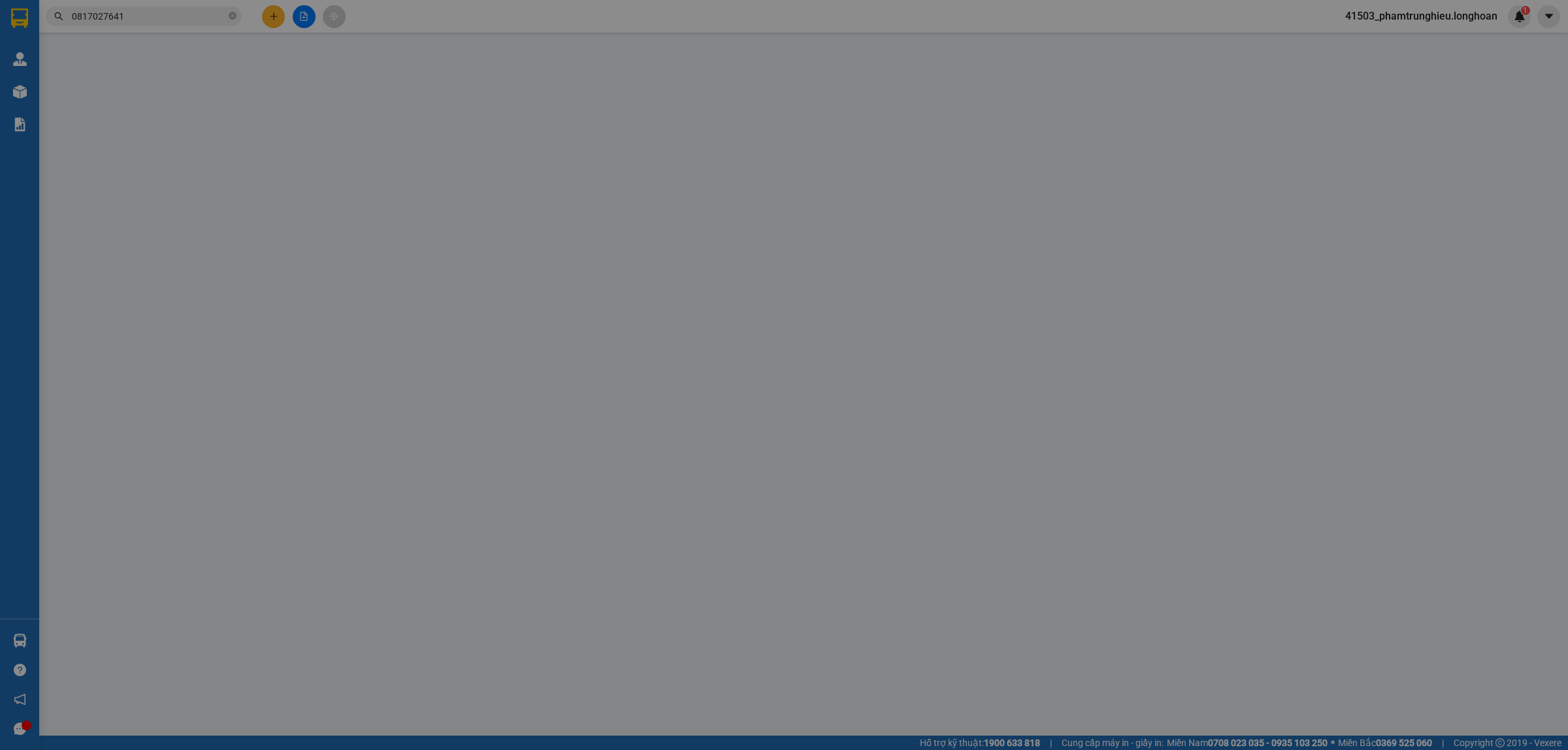
type input "0817027641"
type input "Hoàn"
checkbox input "true"
type input "Đón: 8 ngõ 419 lĩnh nam, [GEOGRAPHIC_DATA], [GEOGRAPHIC_DATA]"
type input "0917558926"
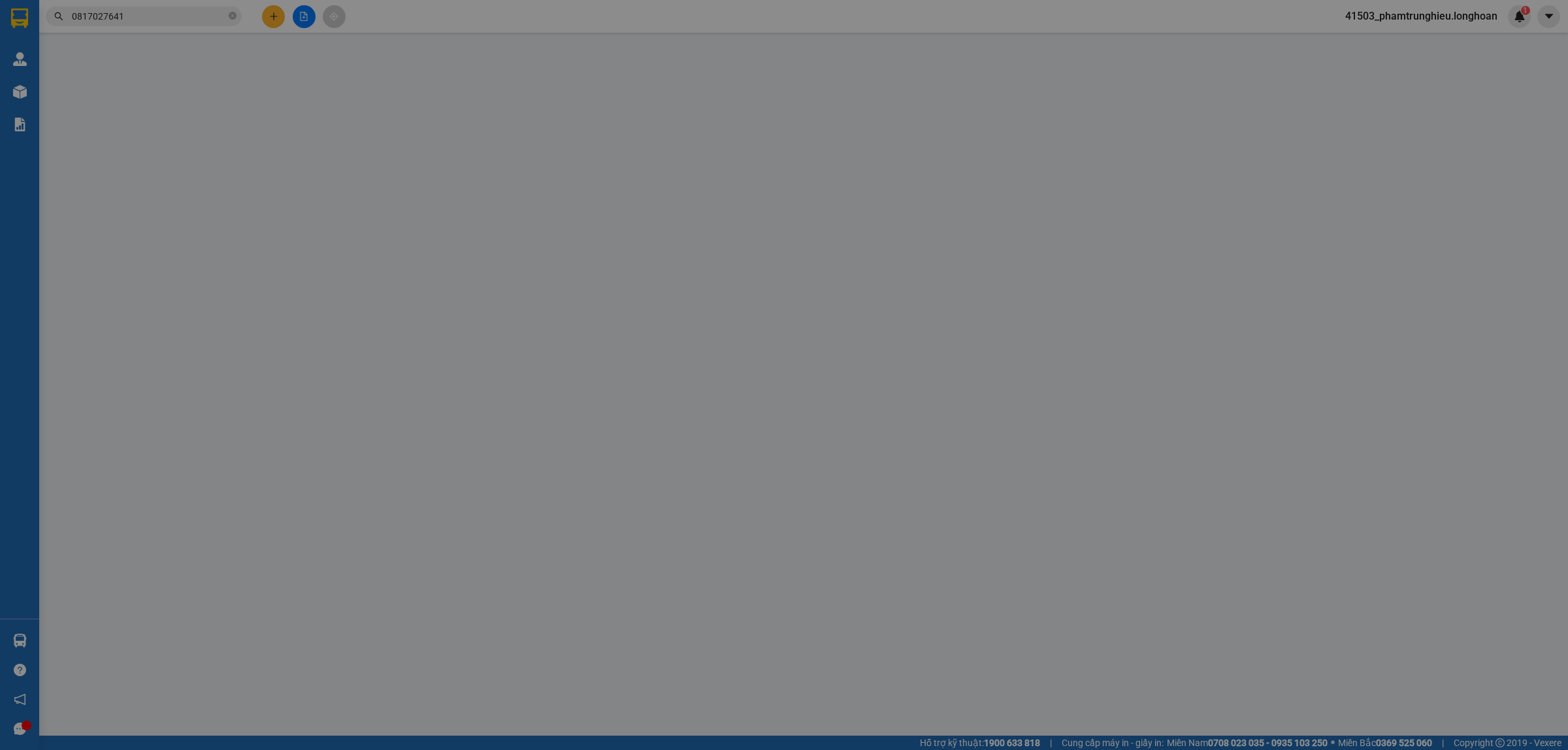
type input "[PERSON_NAME]"
checkbox input "true"
type input "Trả: 15 [PERSON_NAME], Phường 13 [GEOGRAPHIC_DATA], [GEOGRAPHIC_DATA]"
type input "315.000"
type input "30.000"
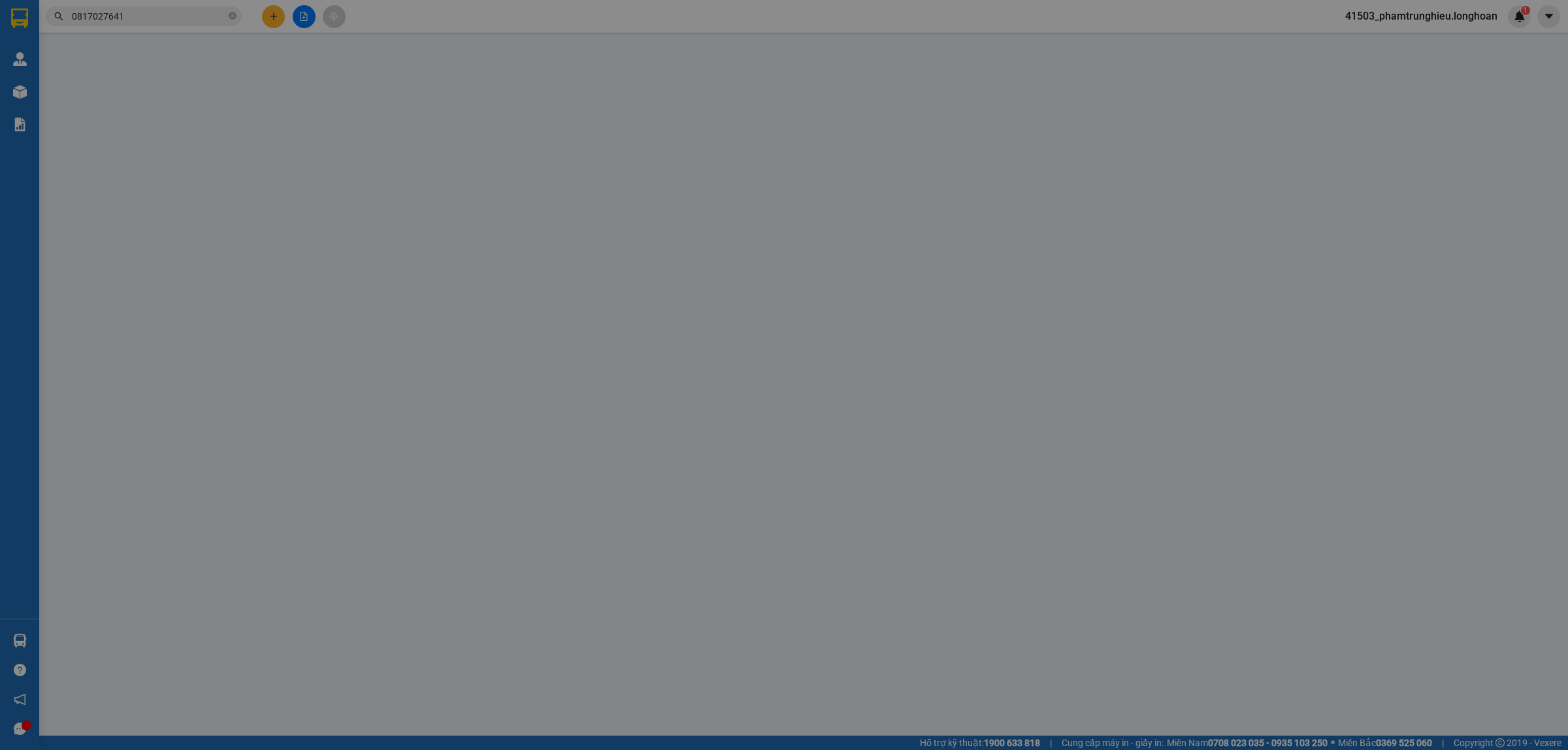
type input "315.000"
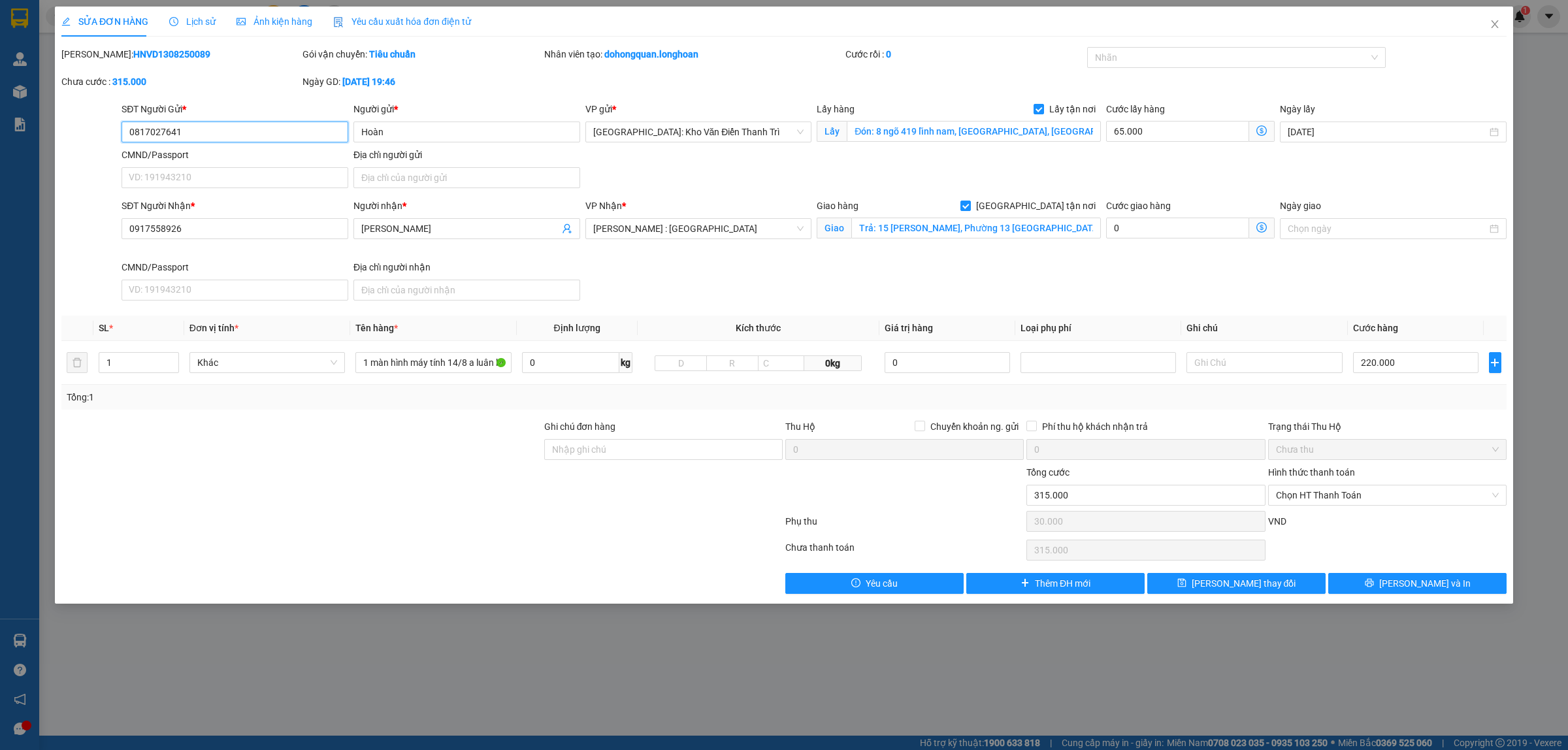
click at [241, 137] on input "0817027641" at bounding box center [235, 132] width 227 height 21
click at [1254, 24] on icon "close" at bounding box center [1495, 24] width 11 height 11
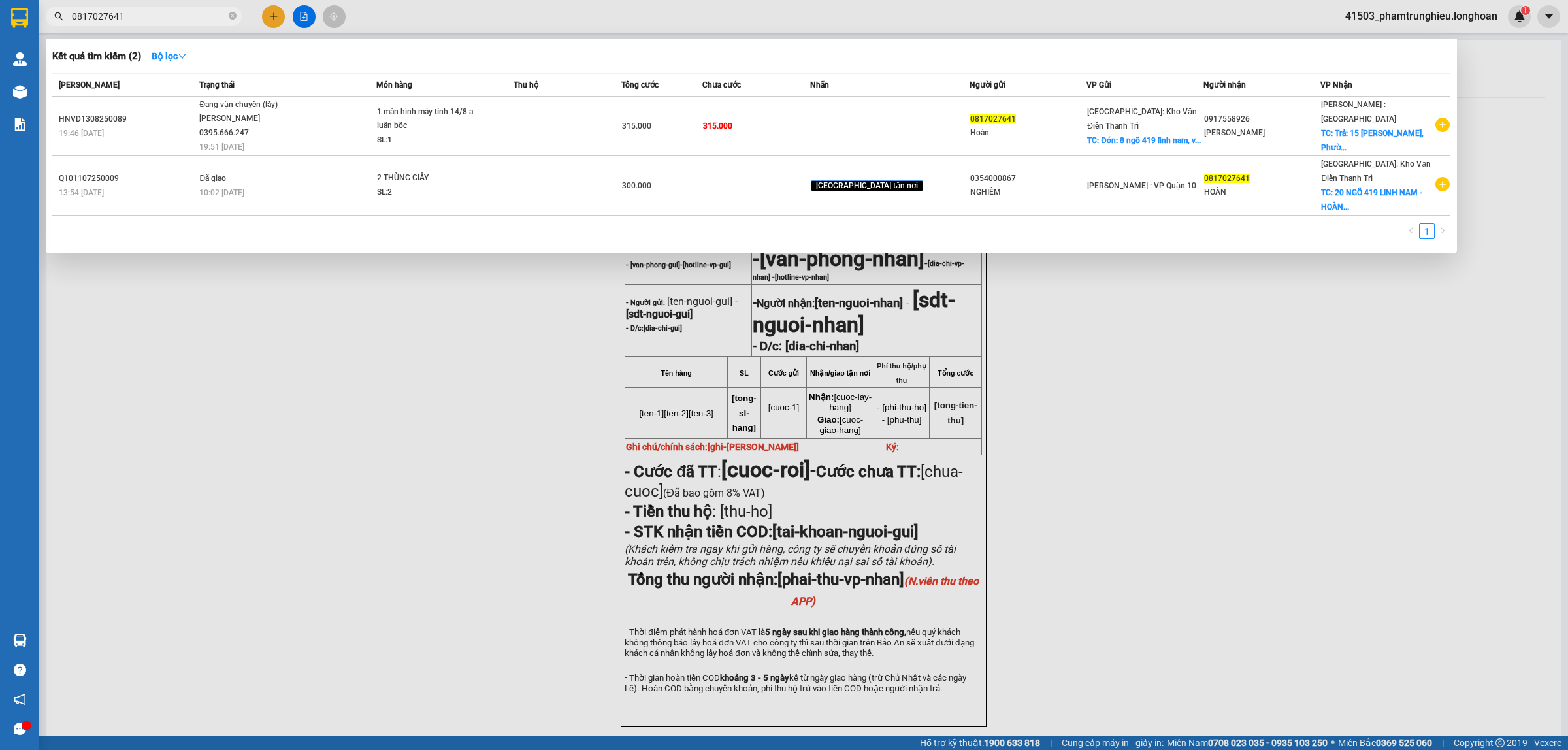
click at [185, 23] on span "0817027641" at bounding box center [143, 16] width 196 height 19
click at [161, 17] on input "0817027641" at bounding box center [148, 16] width 154 height 14
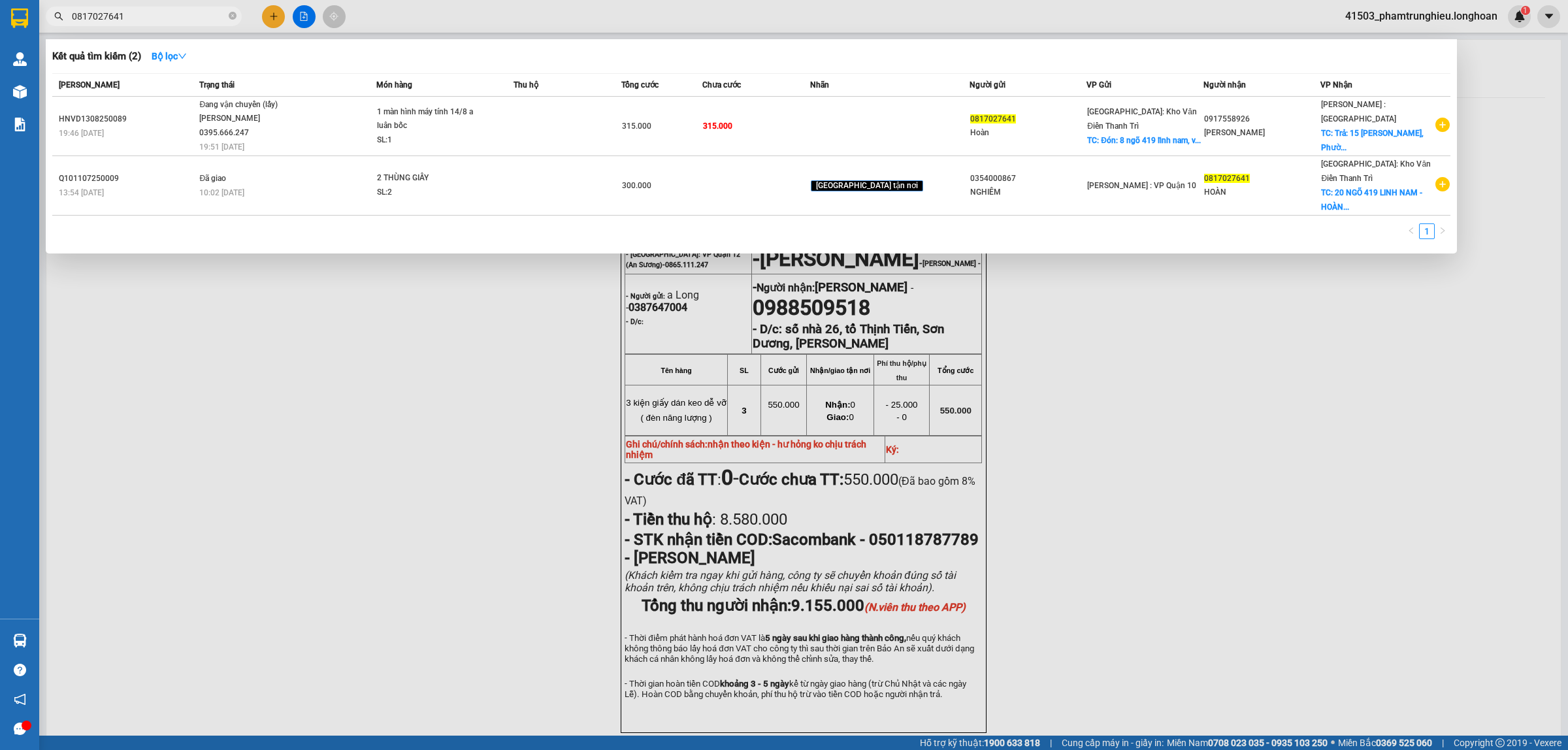
click at [161, 17] on input "0817027641" at bounding box center [148, 16] width 154 height 14
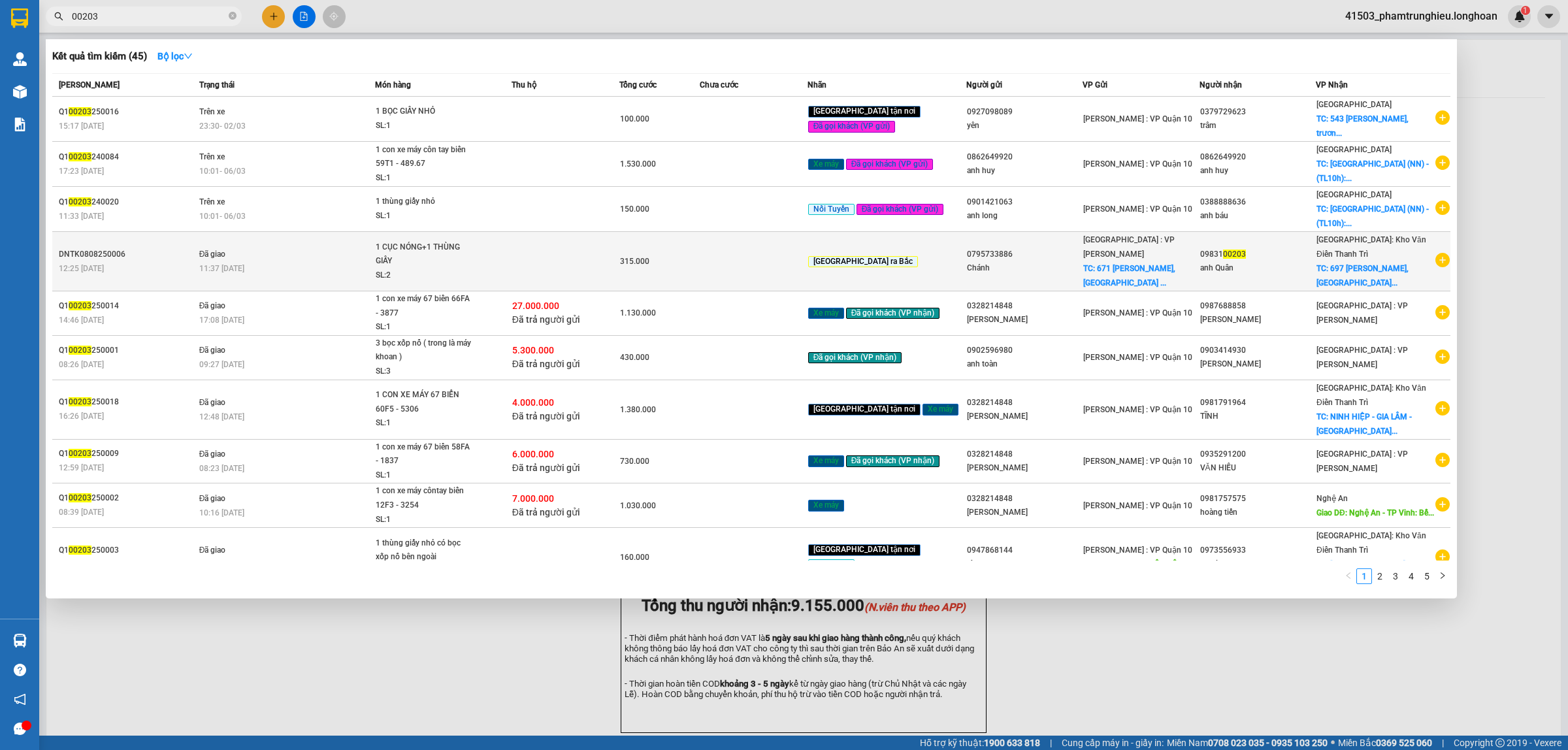
type input "00203"
click at [425, 253] on div "1 CỤC NÓNG+1 THÙNG GIẤY" at bounding box center [425, 255] width 98 height 28
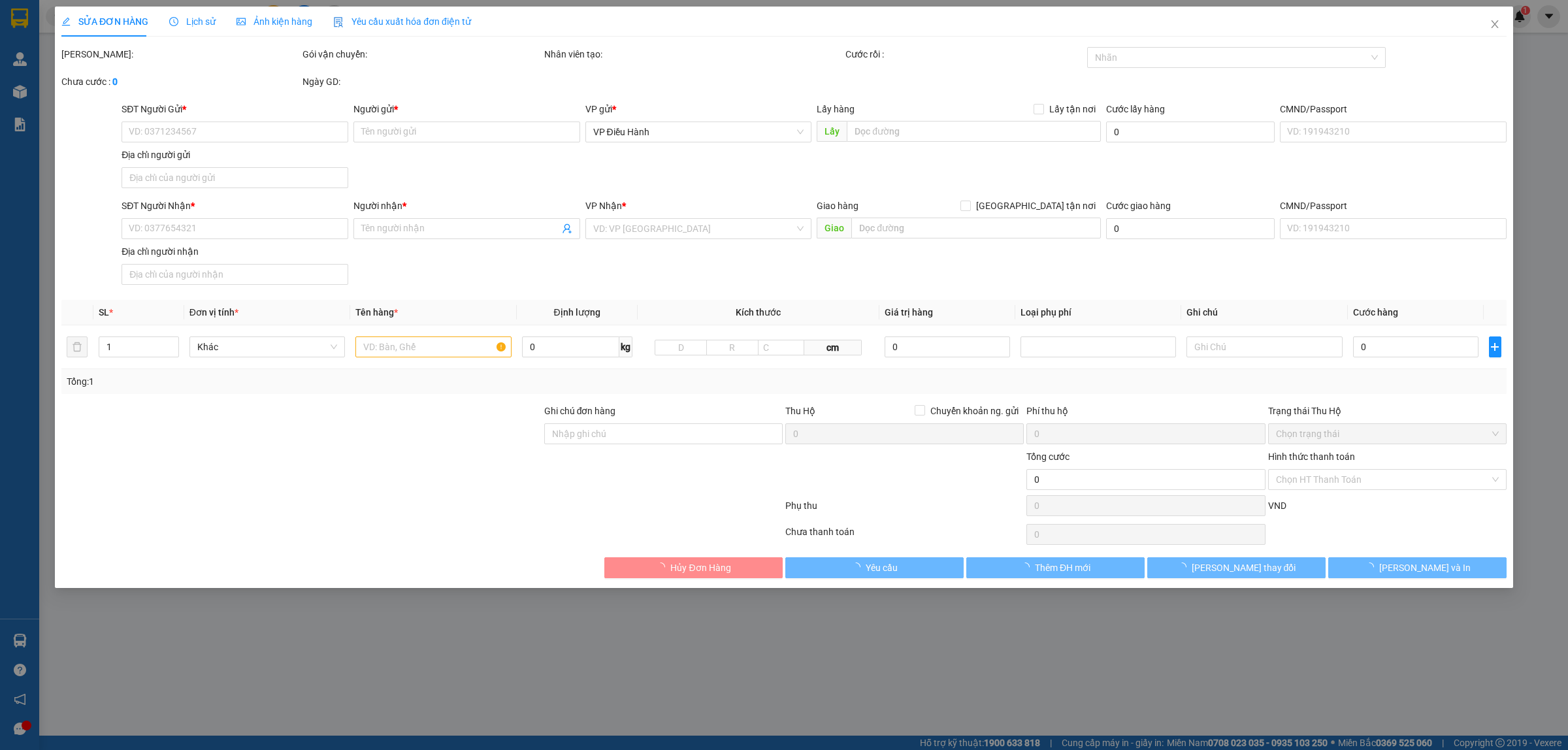
type input "0795733886"
type input "Chánh"
checkbox input "true"
type input "671 [PERSON_NAME], [GEOGRAPHIC_DATA], [GEOGRAPHIC_DATA]. [GEOGRAPHIC_DATA]"
type input "65.000"
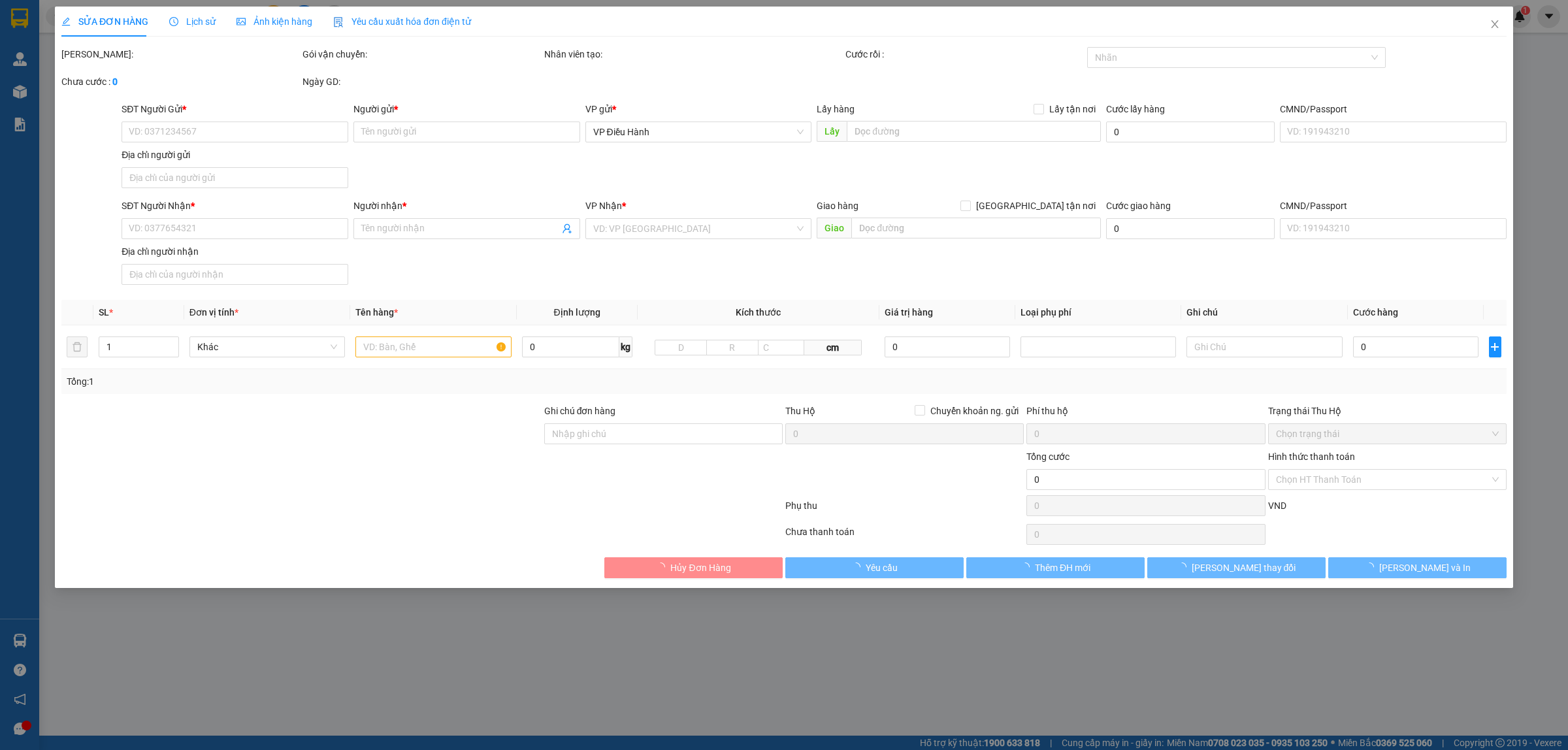
type input "0983100203"
type input "anh Quân"
checkbox input "true"
type input "697 [PERSON_NAME], [GEOGRAPHIC_DATA], [GEOGRAPHIC_DATA]. [GEOGRAPHIC_DATA]"
type input "KHÔNG BAO HƯ VỠ,MÓP MÉO"
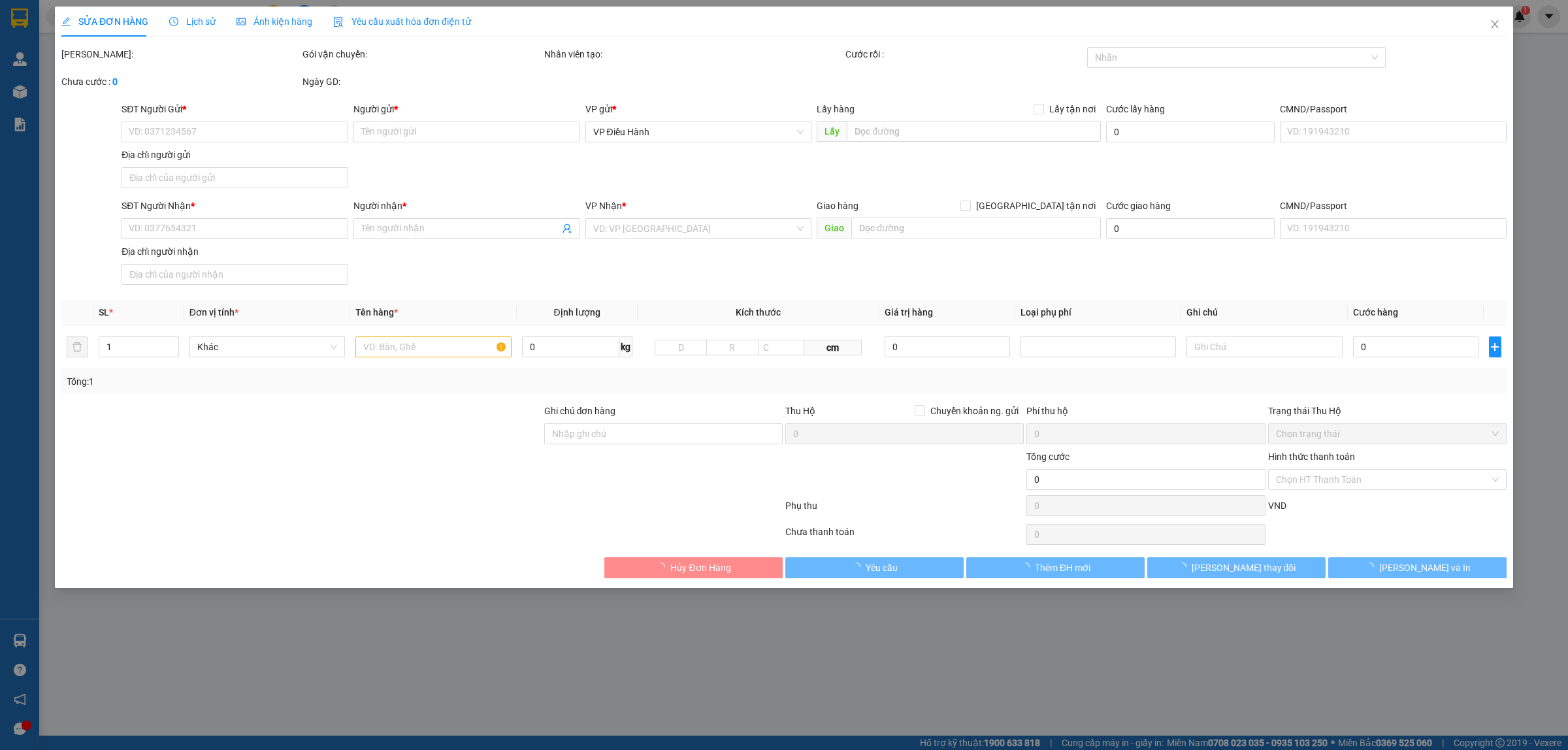
type input "315.000"
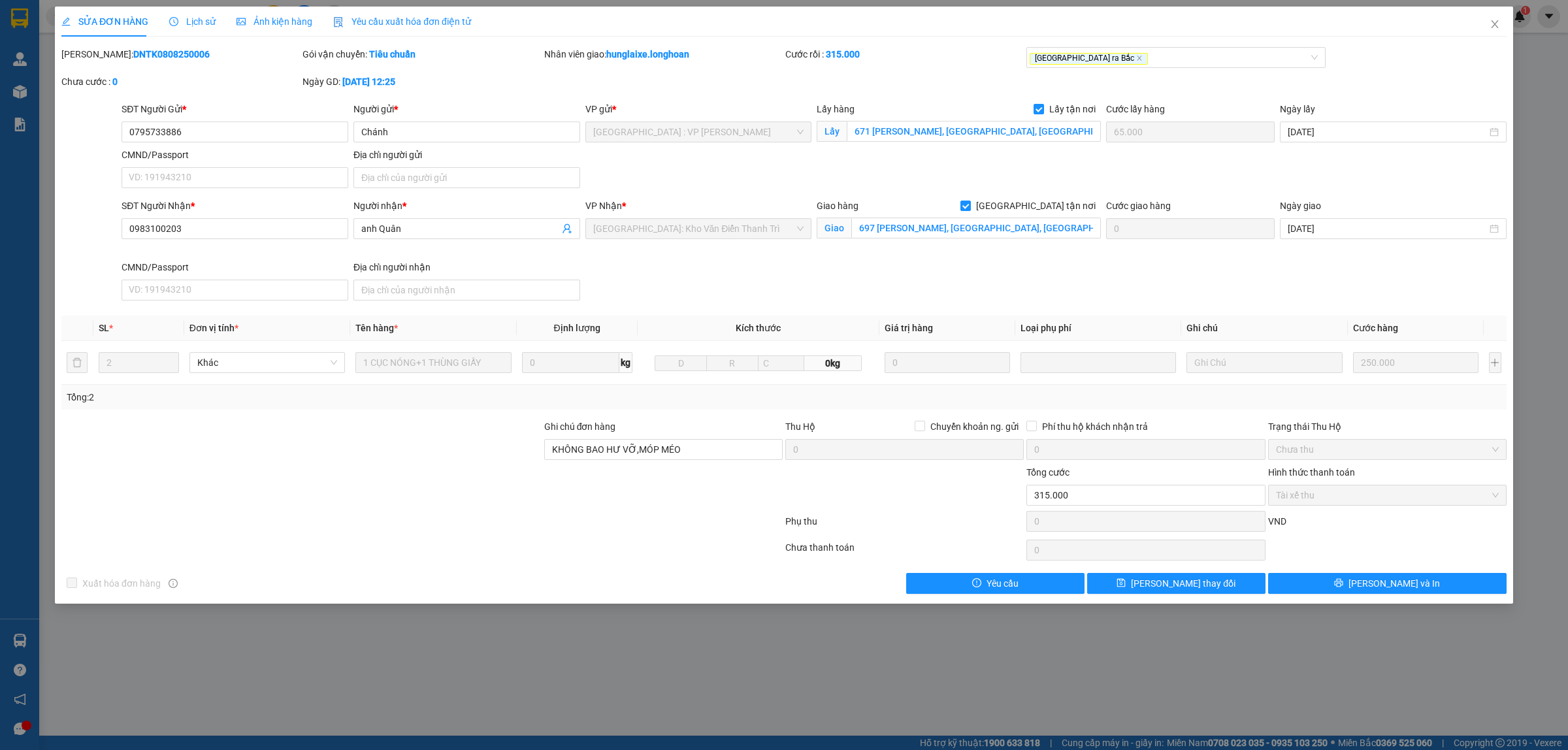
click at [203, 16] on span "Lịch sử" at bounding box center [192, 21] width 46 height 11
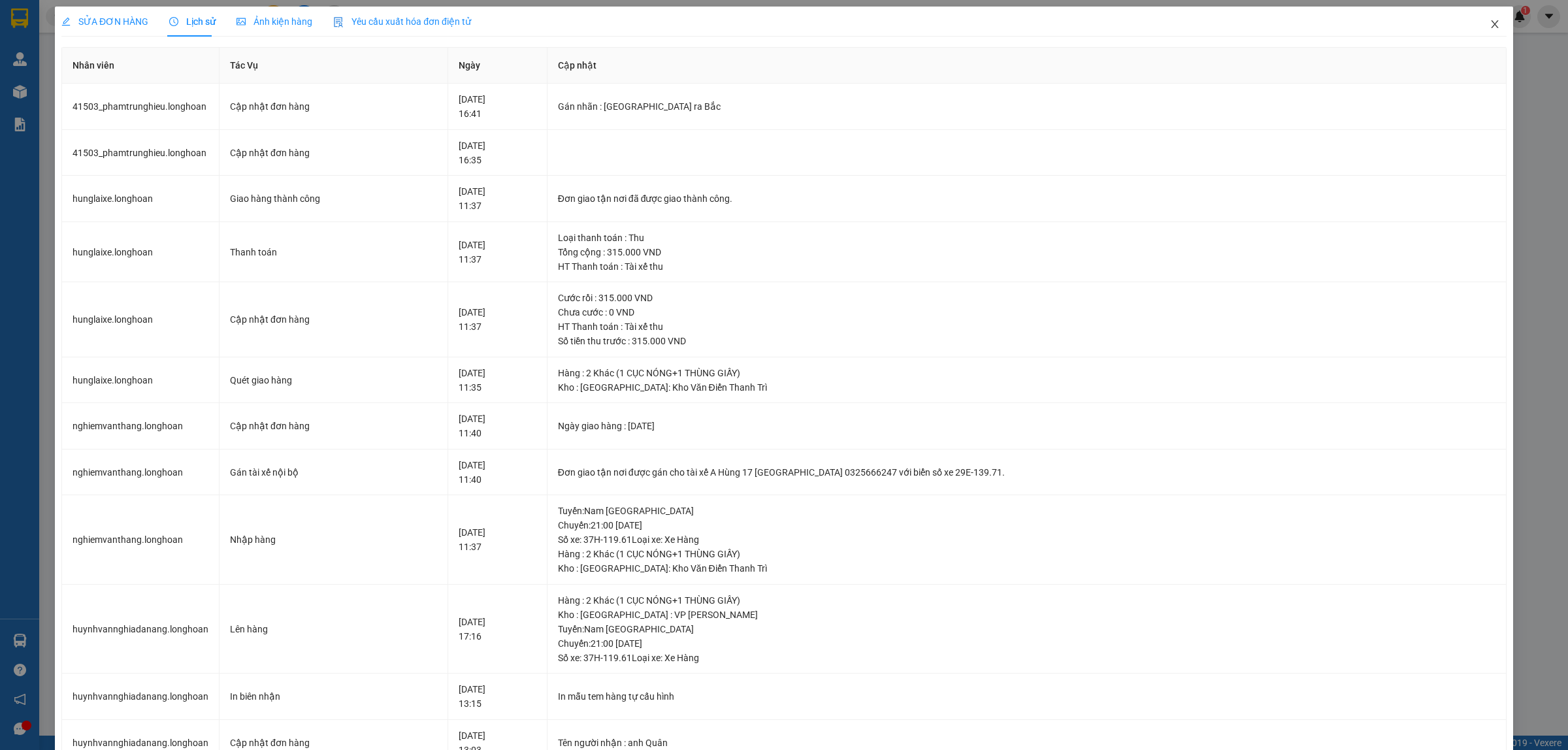
click at [1254, 20] on span "Close" at bounding box center [1494, 25] width 37 height 37
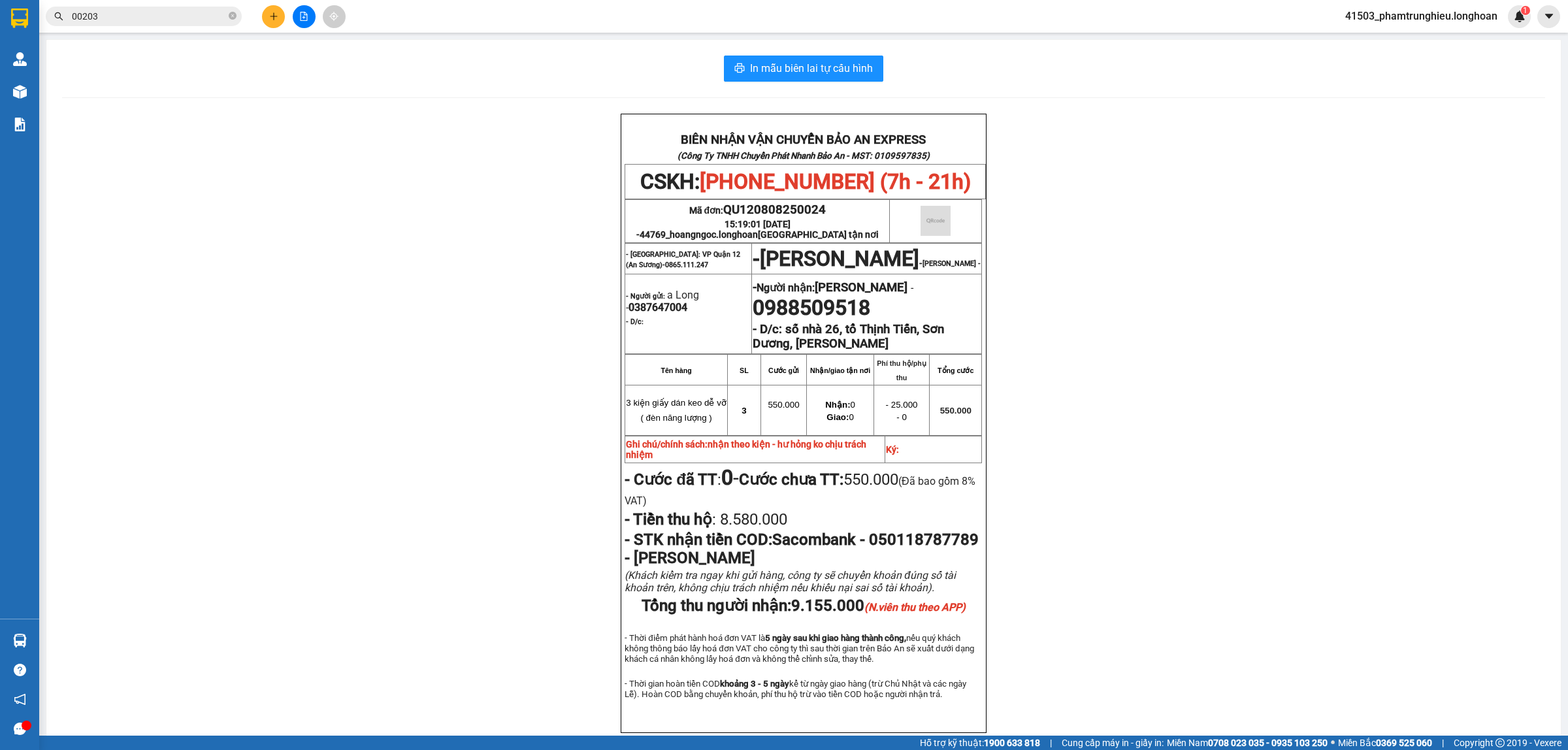
click at [164, 12] on input "00203" at bounding box center [148, 16] width 154 height 14
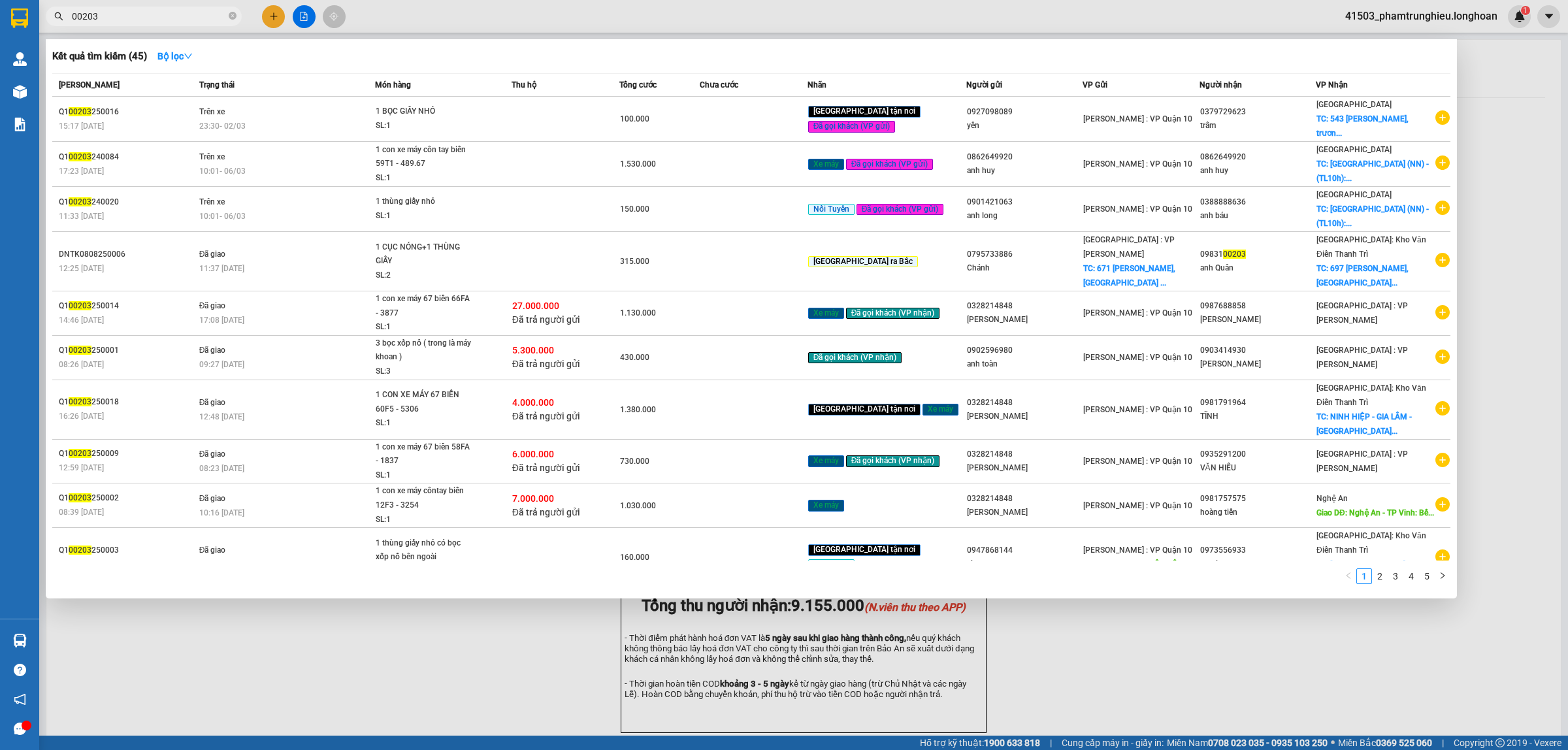
click at [168, 17] on input "00203" at bounding box center [148, 16] width 154 height 14
paste input "905003544"
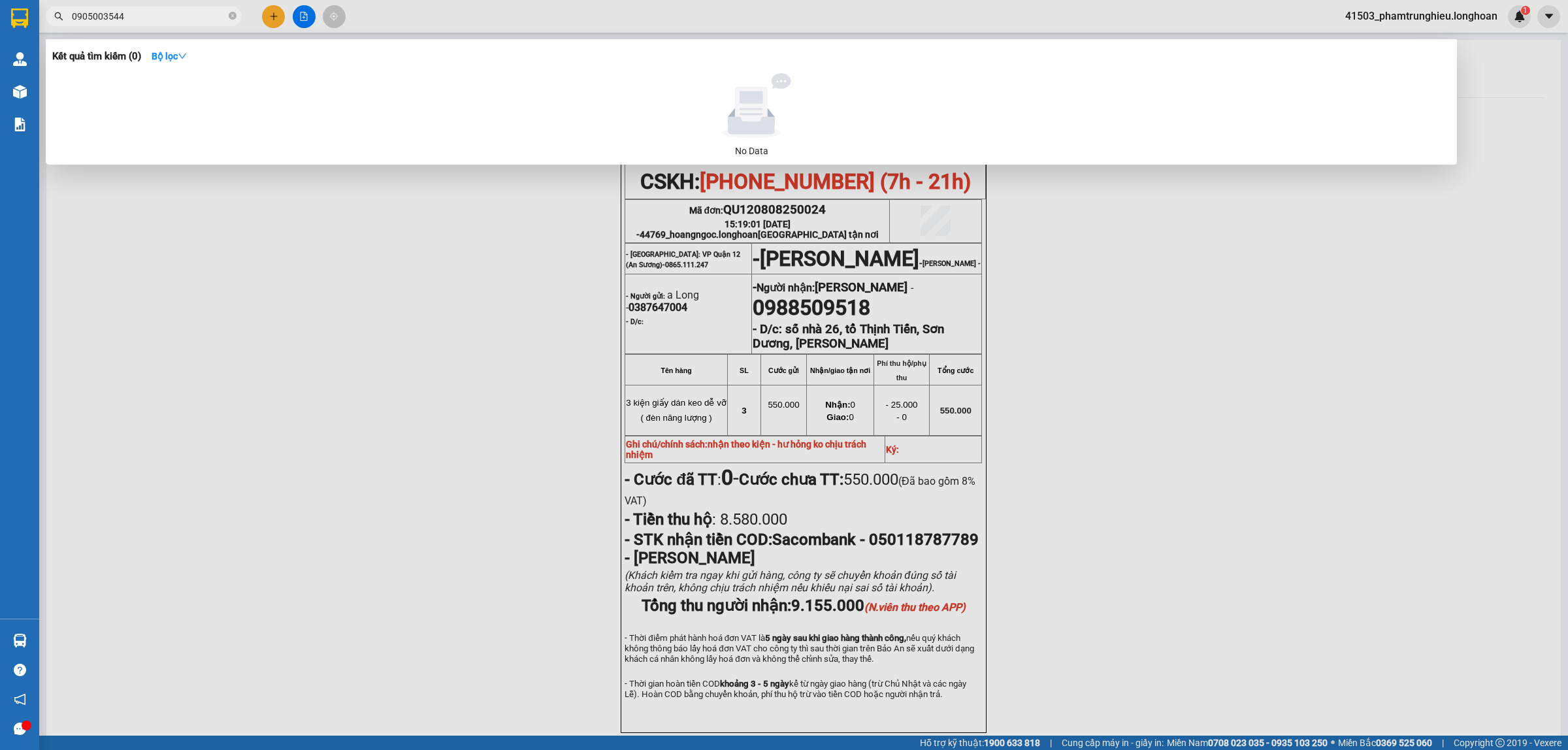
click at [172, 10] on input "0905003544" at bounding box center [148, 16] width 154 height 14
click at [167, 17] on input "0905003544" at bounding box center [148, 16] width 154 height 14
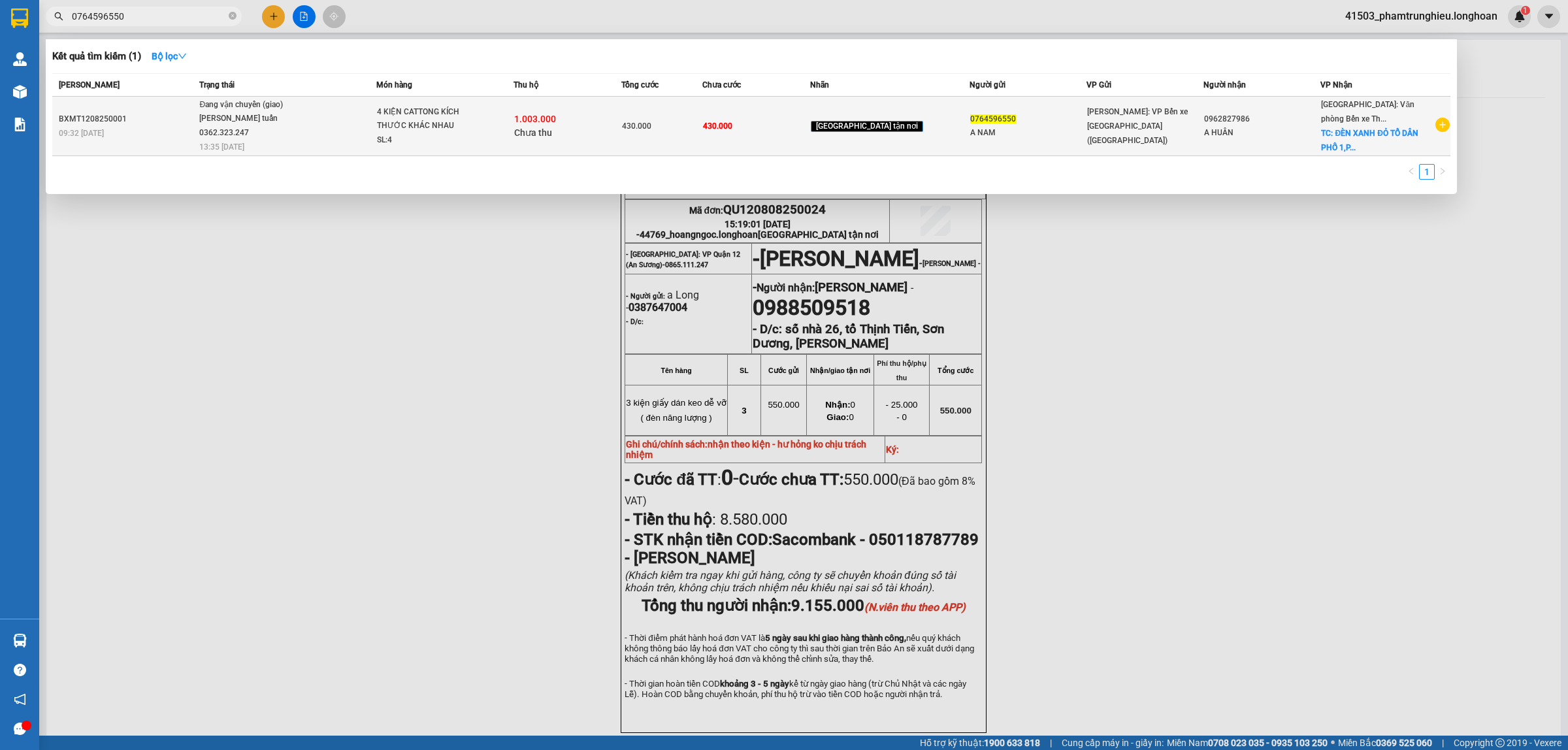
type input "0764596550"
click at [314, 128] on span "Đang vận chuyển (giao) vũ anh tuấn 0362.323.247 13:35 [DATE]" at bounding box center [288, 125] width 177 height 54
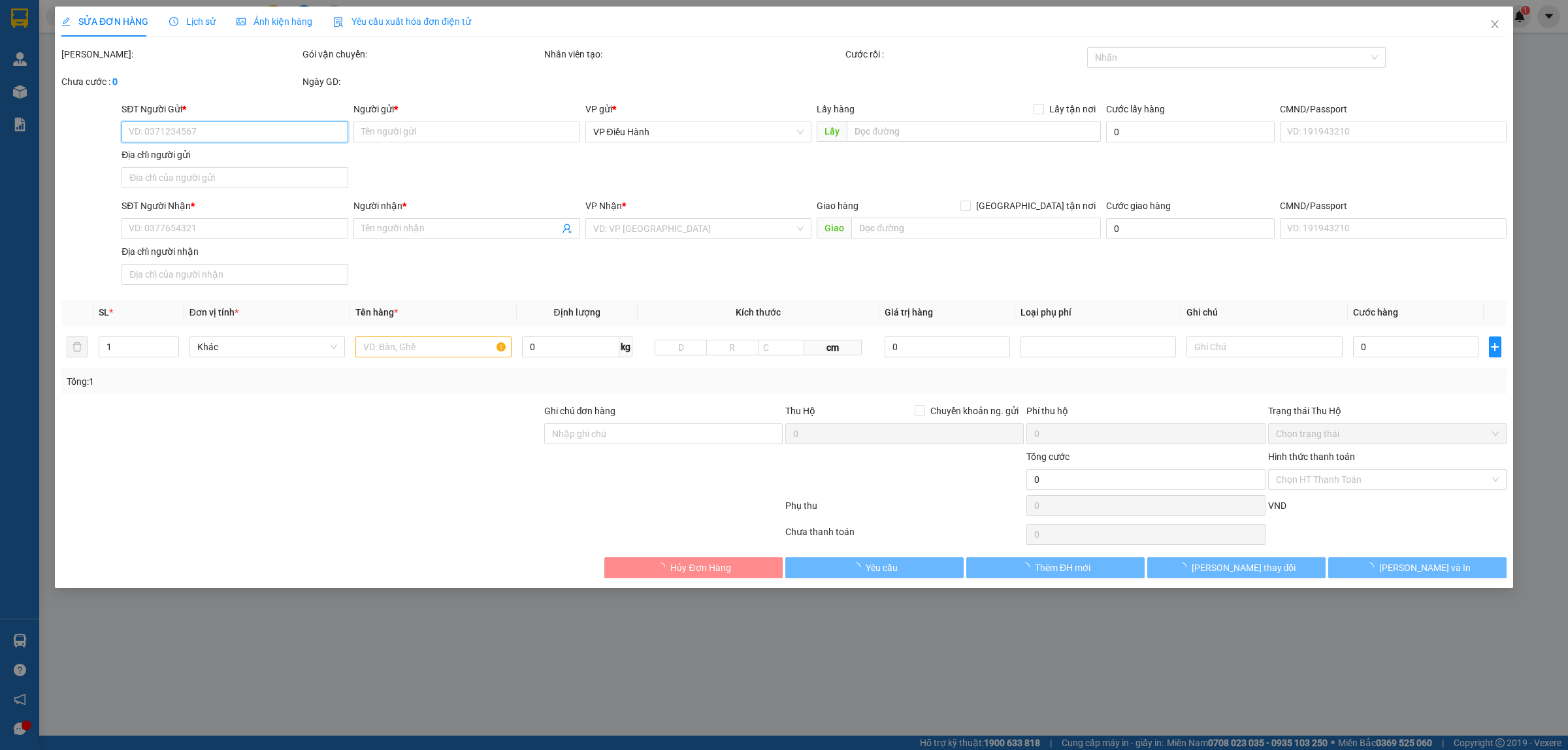
type input "0764596550"
type input "A NAM"
type input "0962827986"
type input "A HUÂN"
checkbox input "true"
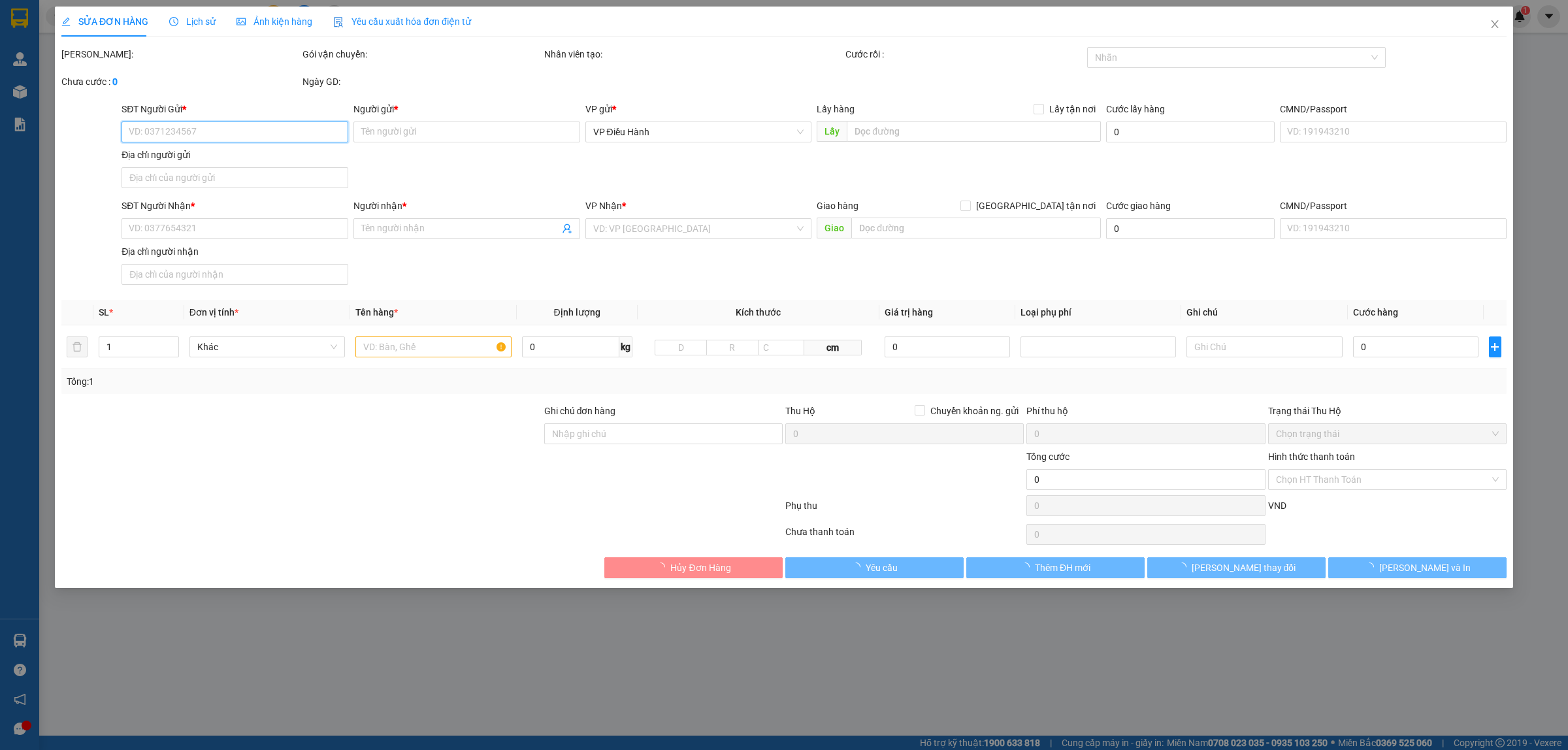
type input "ĐÈN XANH ĐỎ TỔ DÂN PHỐ 1,PHẠM NGŨ LÃO,THUỶ NGUYÊN,[GEOGRAPHIC_DATA]"
type input "430.000"
